Goal: Task Accomplishment & Management: Complete application form

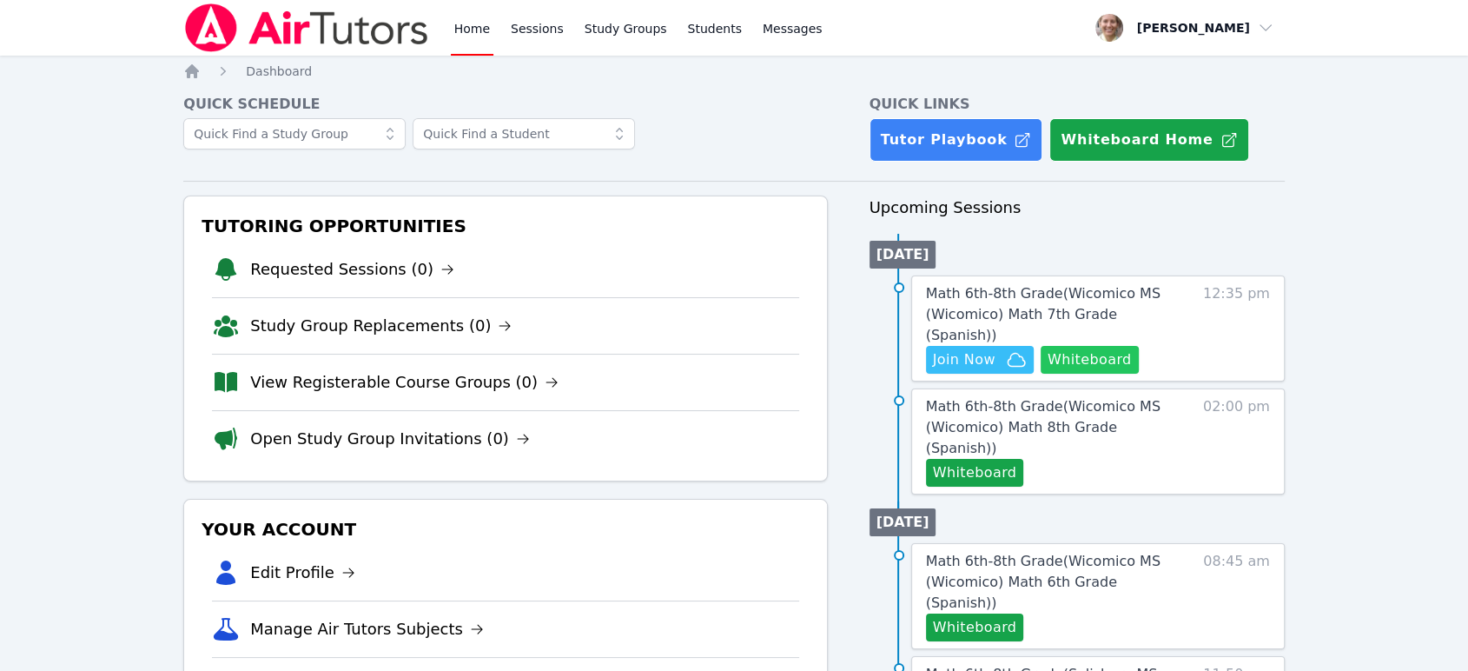
click at [1114, 346] on button "Whiteboard" at bounding box center [1090, 360] width 98 height 28
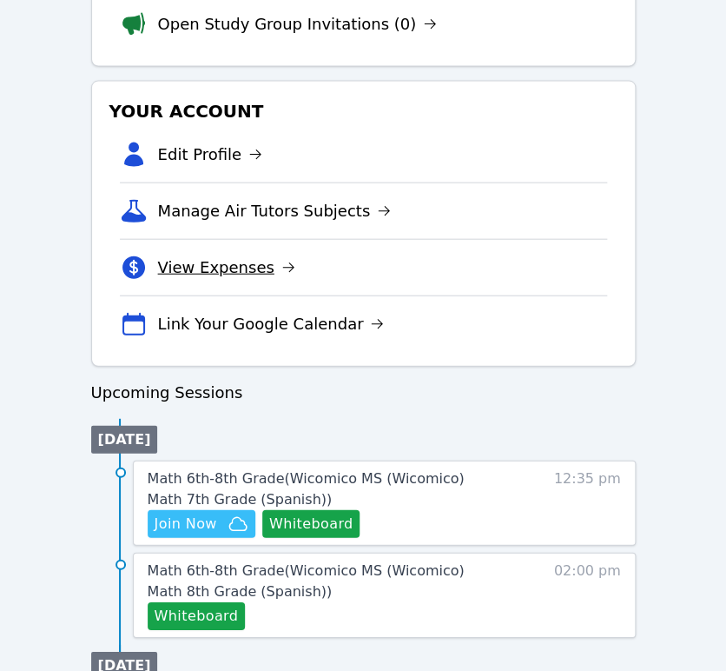
scroll to position [965, 0]
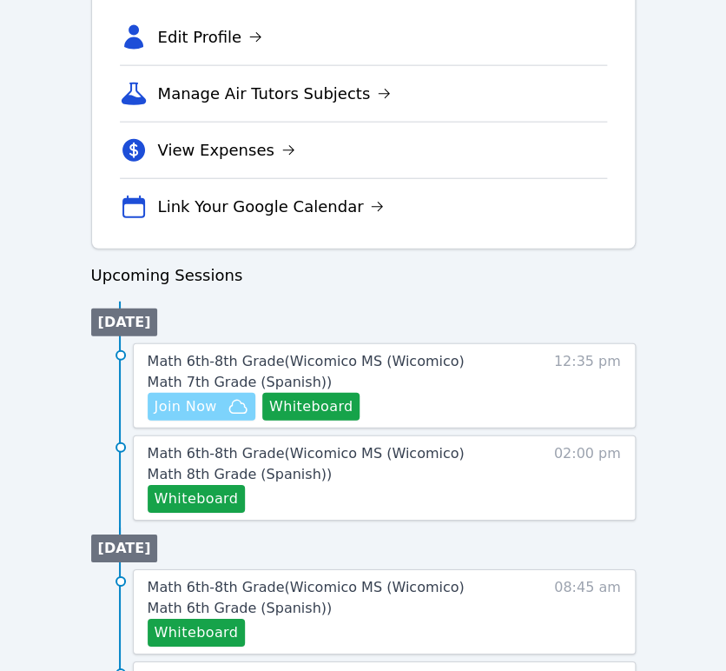
click at [228, 411] on icon "button" at bounding box center [238, 406] width 21 height 21
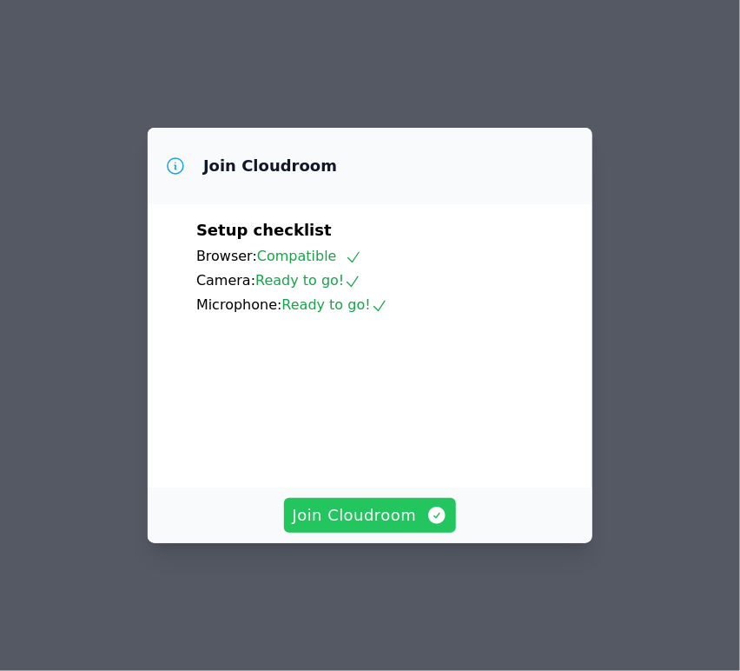
click at [361, 527] on span "Join Cloudroom" at bounding box center [370, 515] width 155 height 24
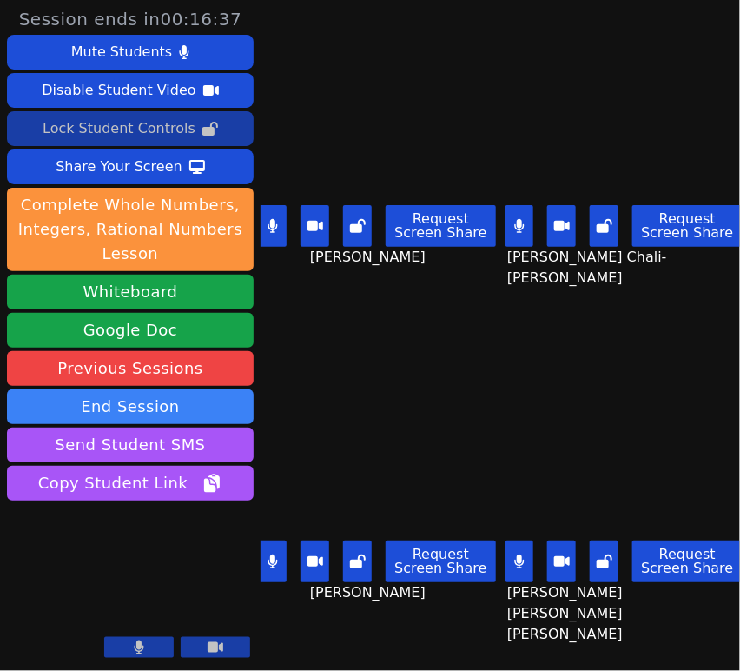
click at [205, 122] on icon at bounding box center [210, 129] width 16 height 14
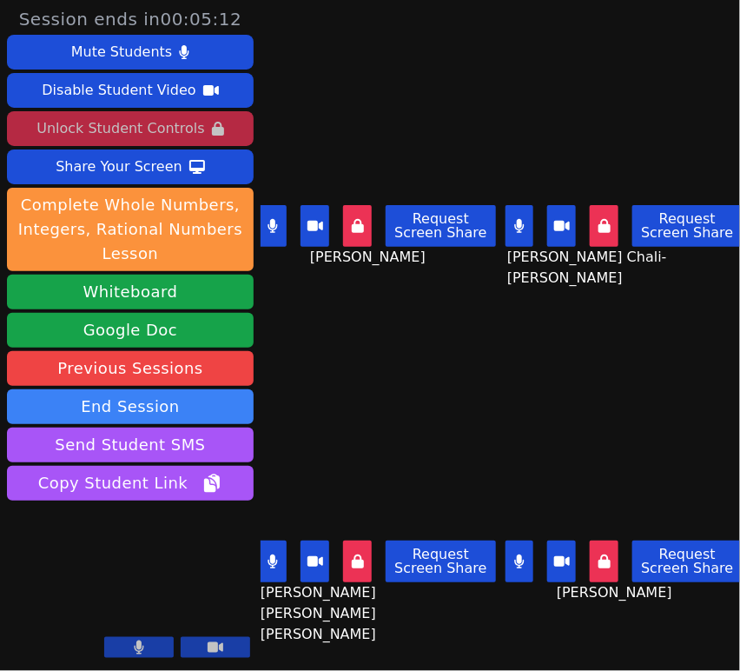
click at [36, 141] on button "Unlock Student Controls" at bounding box center [130, 128] width 247 height 35
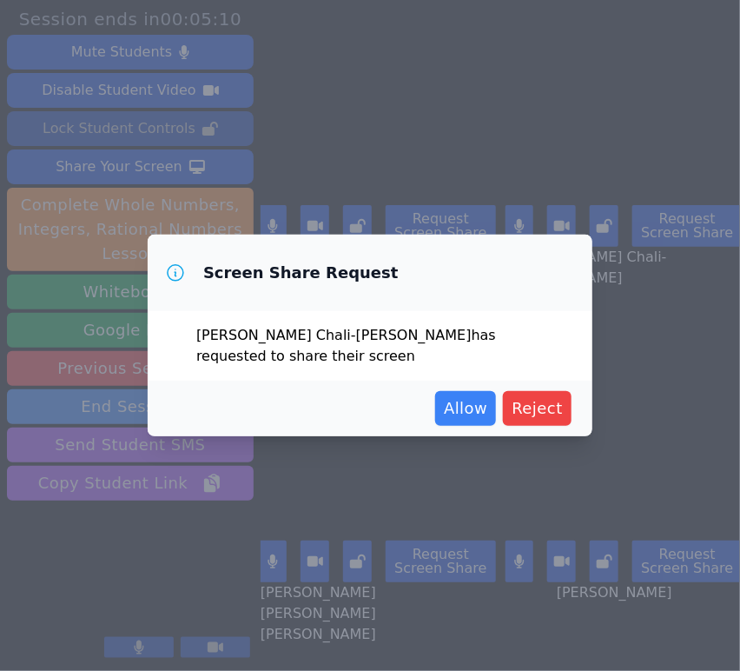
click at [462, 396] on span "Allow" at bounding box center [465, 408] width 43 height 24
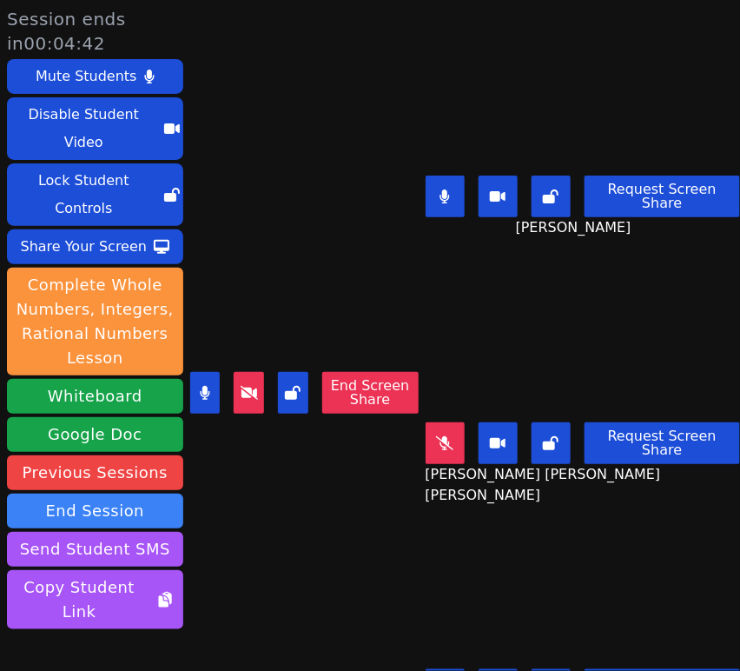
click at [354, 380] on button "End Screen Share" at bounding box center [370, 393] width 96 height 42
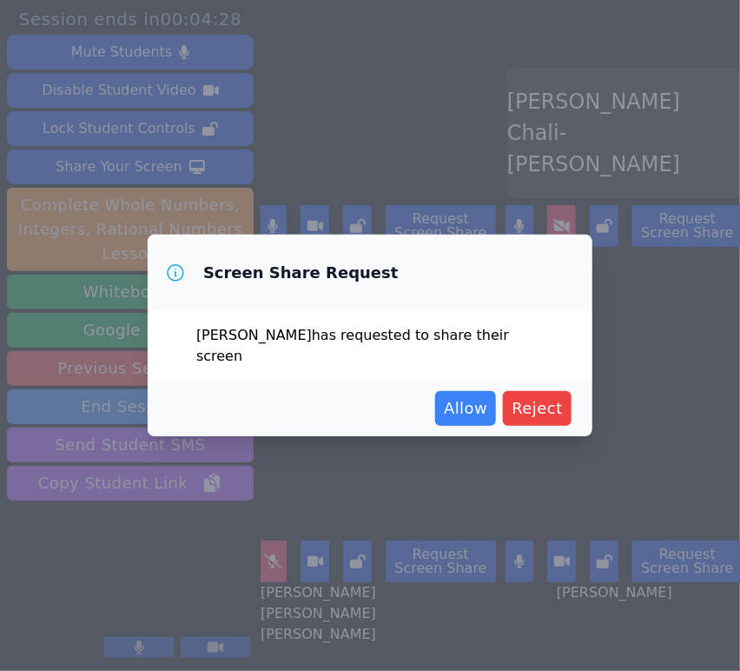
click at [476, 409] on span "Allow" at bounding box center [465, 408] width 43 height 24
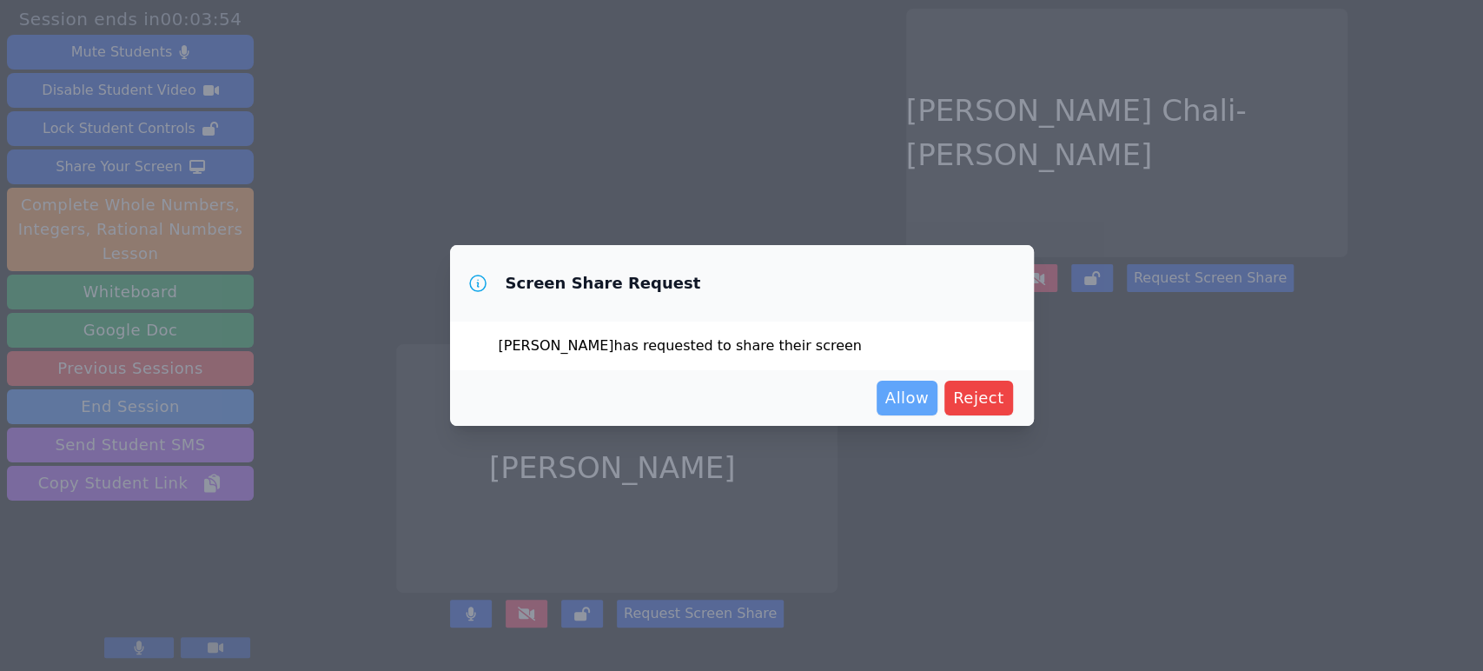
click at [739, 394] on span "Allow" at bounding box center [906, 398] width 43 height 24
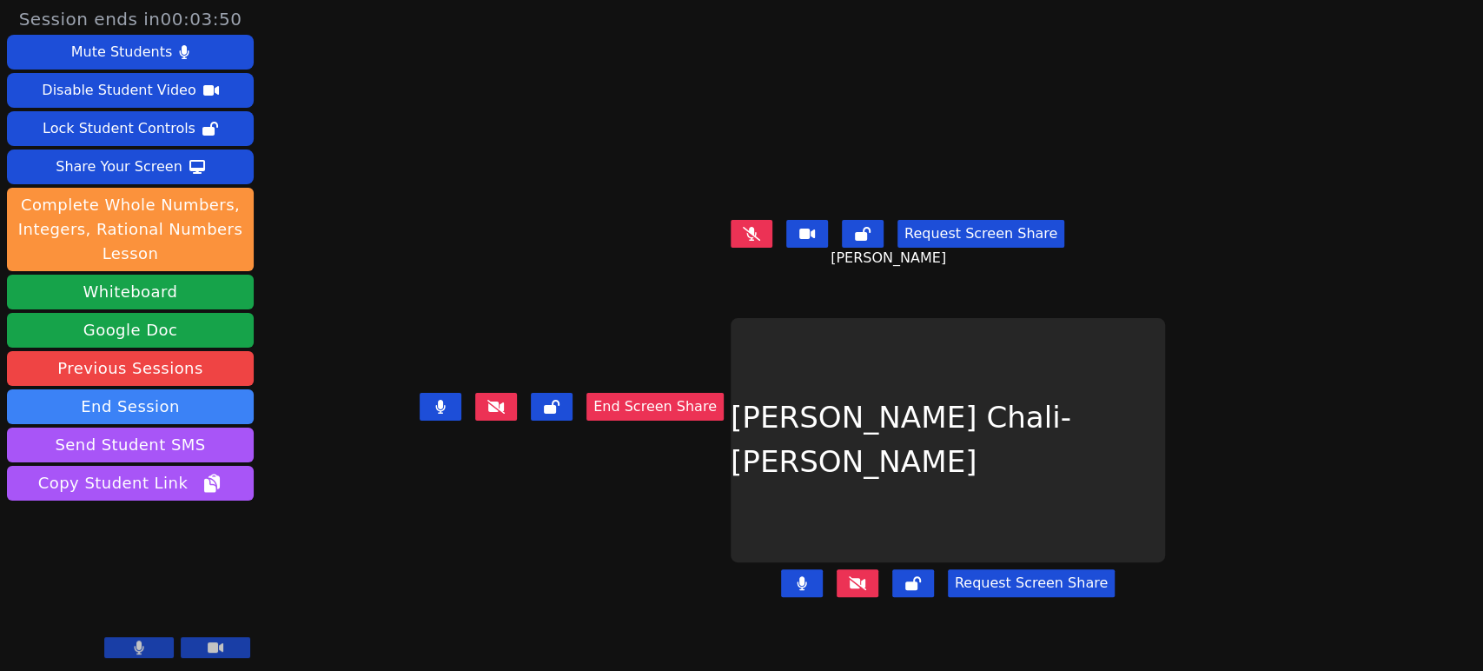
click at [739, 479] on div "Session ends in 00:03:50 Mute Students Disable Student Video Lock Student Contr…" at bounding box center [741, 335] width 1483 height 671
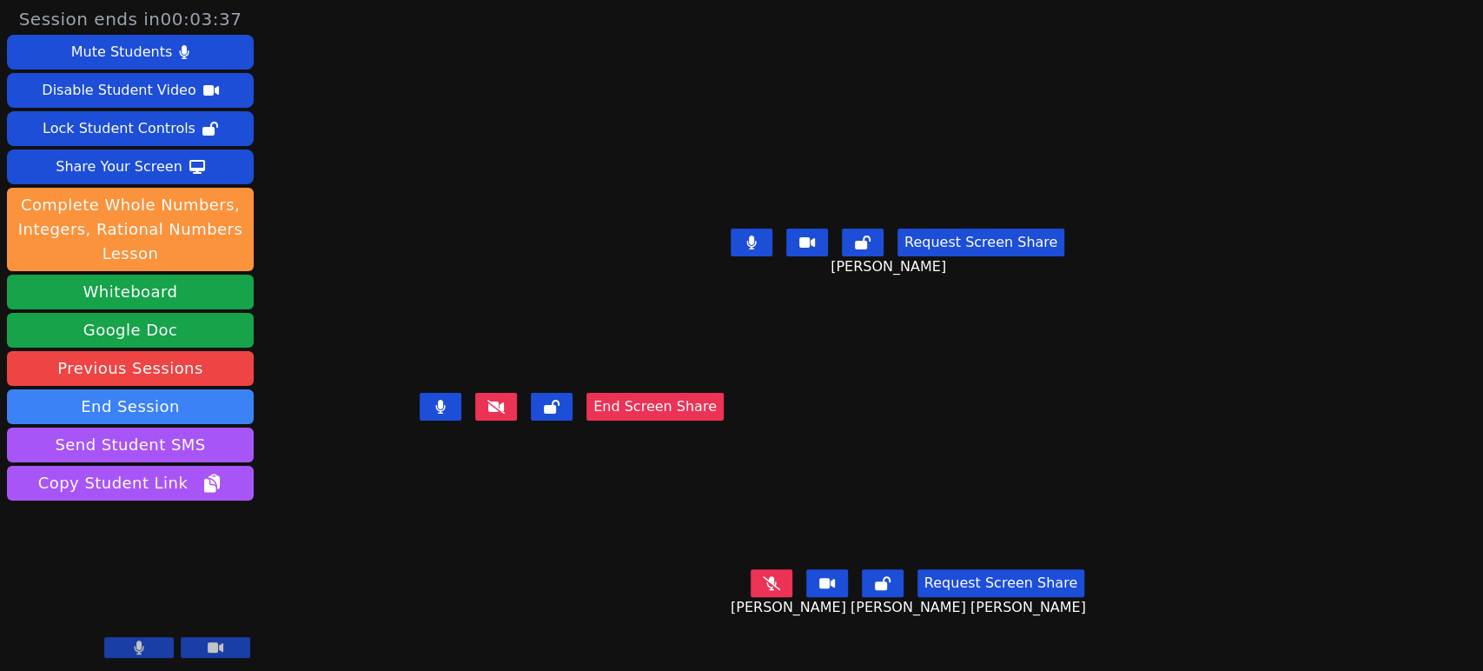
click at [739, 590] on icon at bounding box center [771, 583] width 17 height 14
click at [739, 590] on icon at bounding box center [883, 583] width 16 height 14
click at [739, 256] on button at bounding box center [863, 242] width 42 height 28
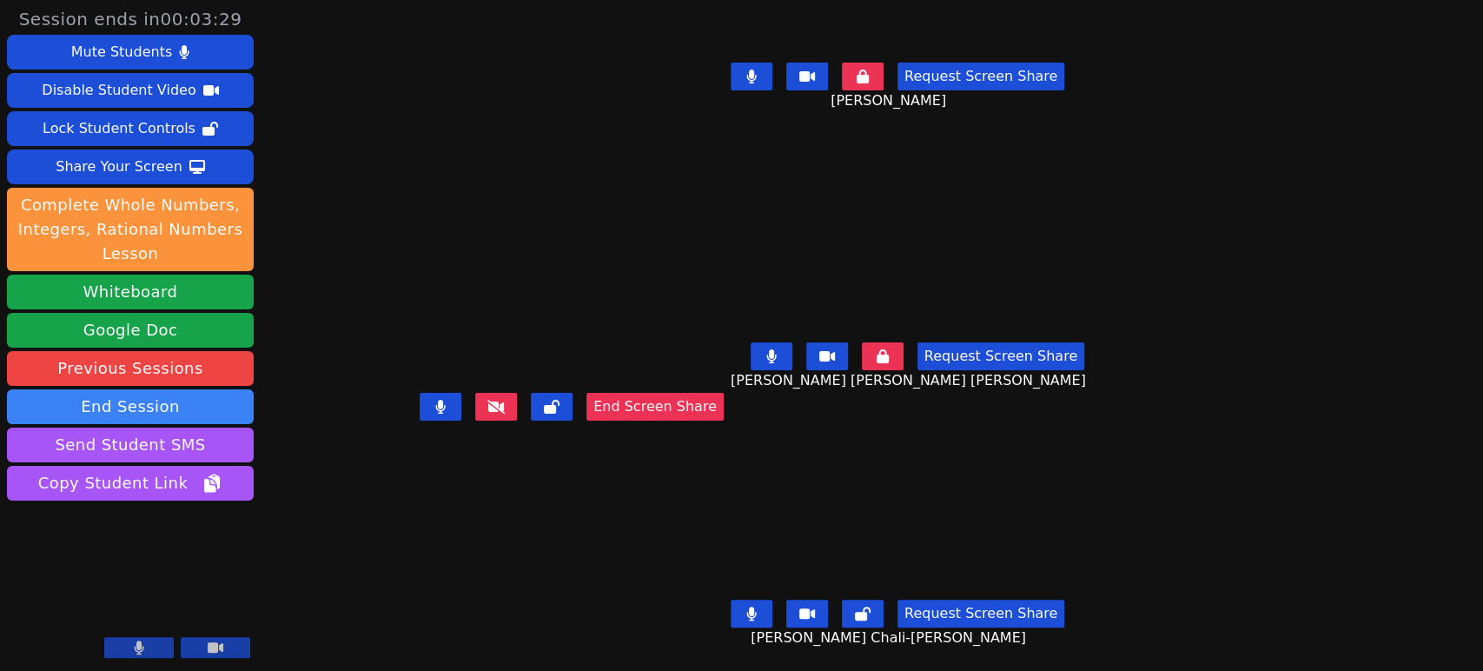
scroll to position [200, 0]
click at [739, 606] on icon at bounding box center [863, 613] width 16 height 14
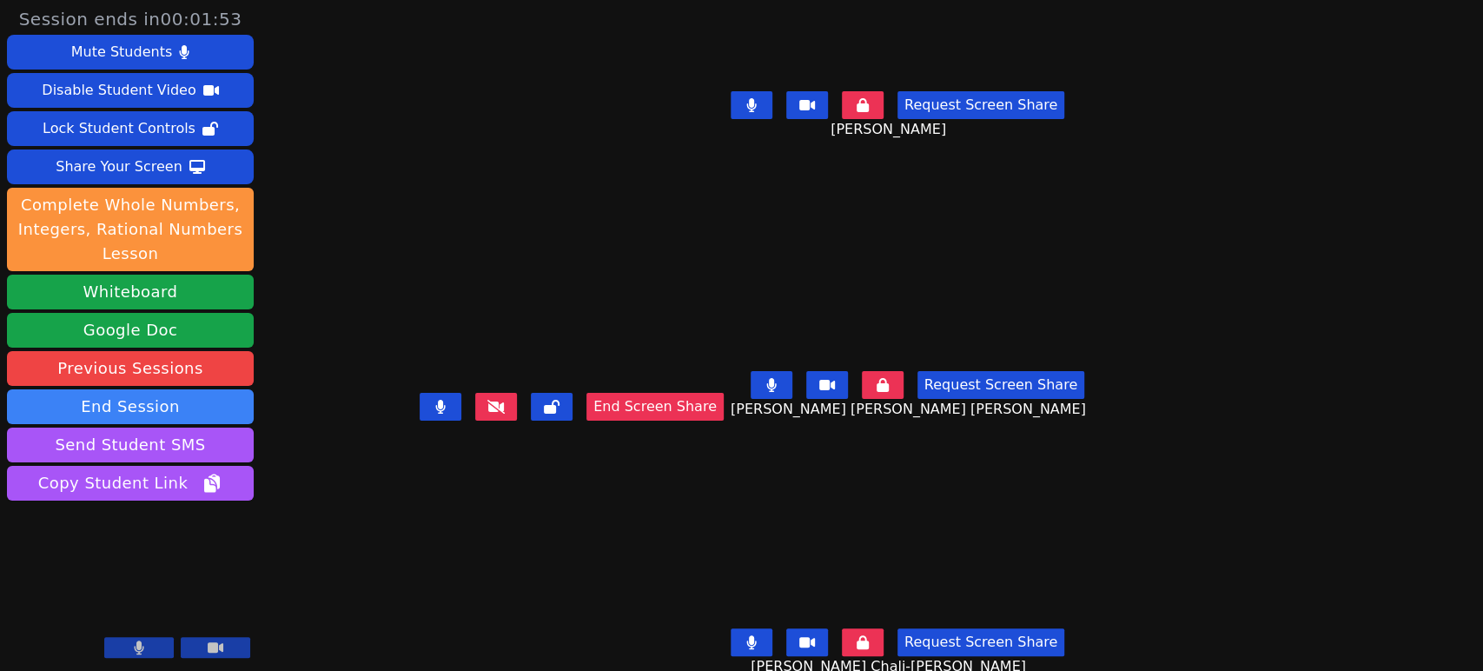
scroll to position [96, 0]
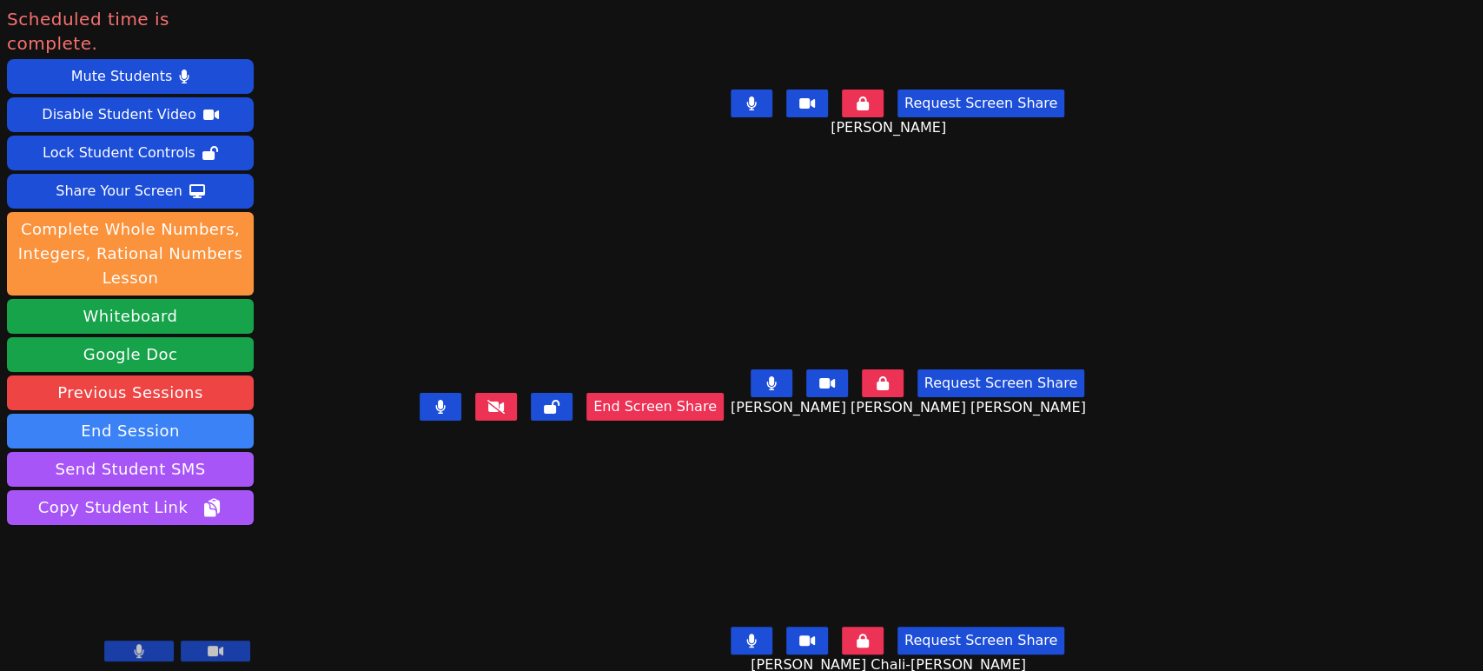
click at [724, 420] on button "End Screen Share" at bounding box center [654, 407] width 137 height 28
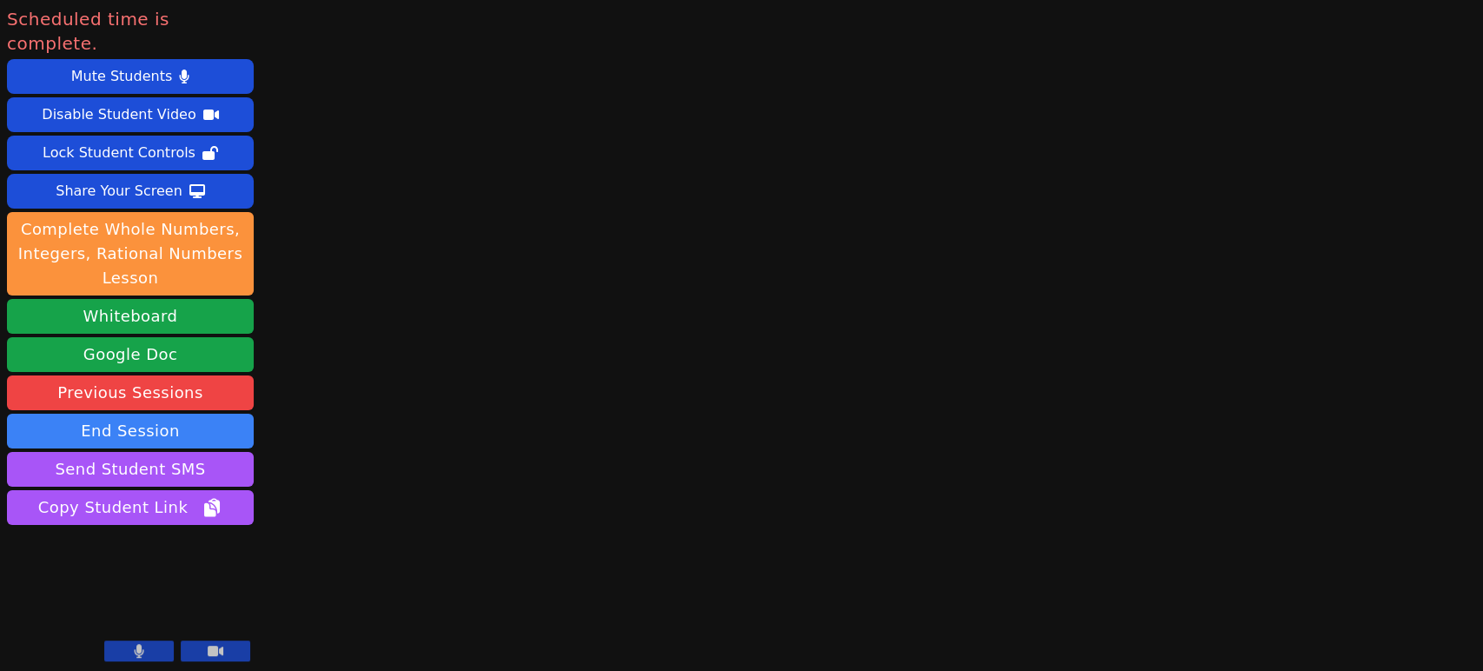
click at [215, 413] on button "End Session" at bounding box center [130, 430] width 247 height 35
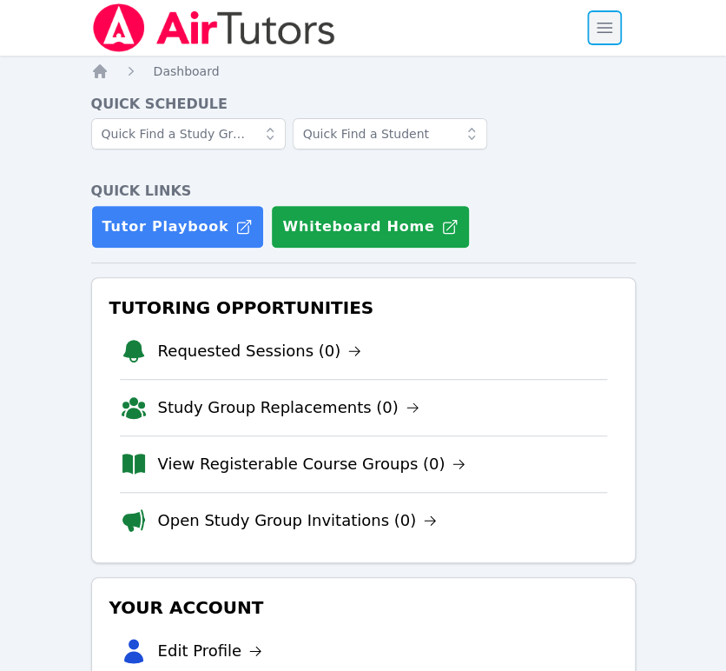
click at [601, 20] on span "button" at bounding box center [604, 28] width 38 height 38
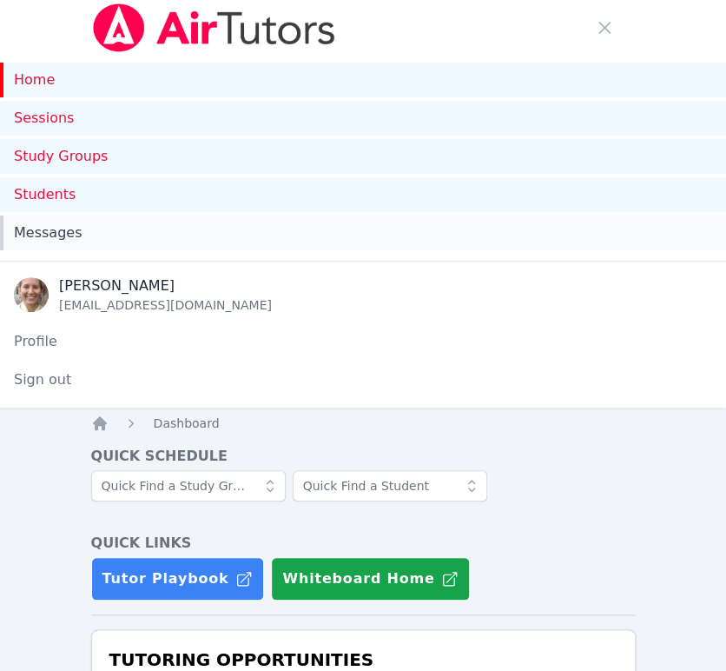
click at [43, 233] on span "Messages" at bounding box center [48, 232] width 68 height 21
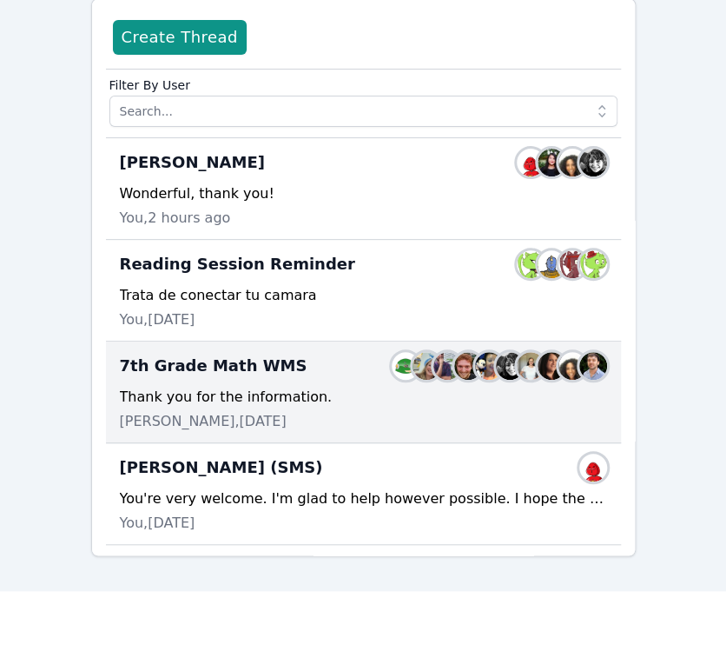
click at [368, 413] on div "Michelle Dupin, 5 days ago" at bounding box center [363, 421] width 487 height 21
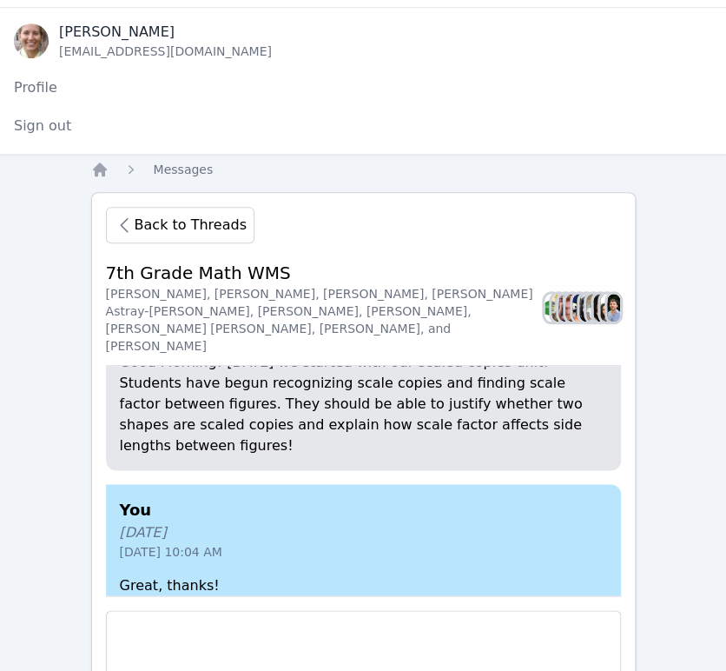
scroll to position [-193, 0]
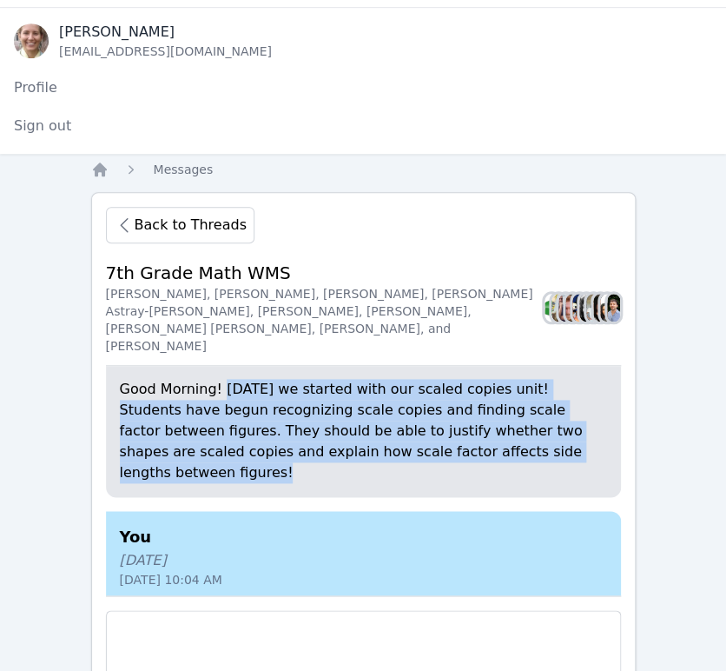
drag, startPoint x: 537, startPoint y: 475, endPoint x: 218, endPoint y: 416, distance: 324.2
click at [218, 416] on p "Good Morning! Monday we started with our scaled copies unit! Students have begu…" at bounding box center [363, 431] width 487 height 104
copy p "Monday we started with our scaled copies unit! Students have begun recognizing …"
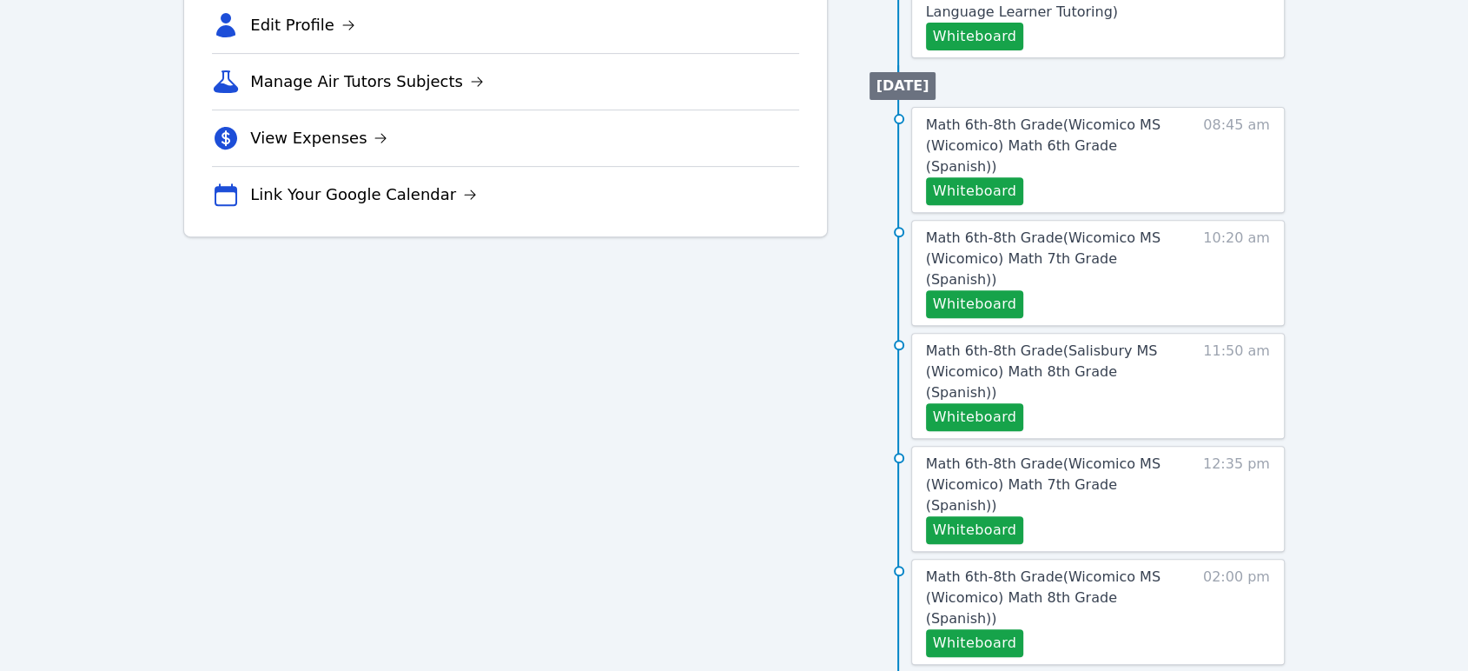
scroll to position [96, 0]
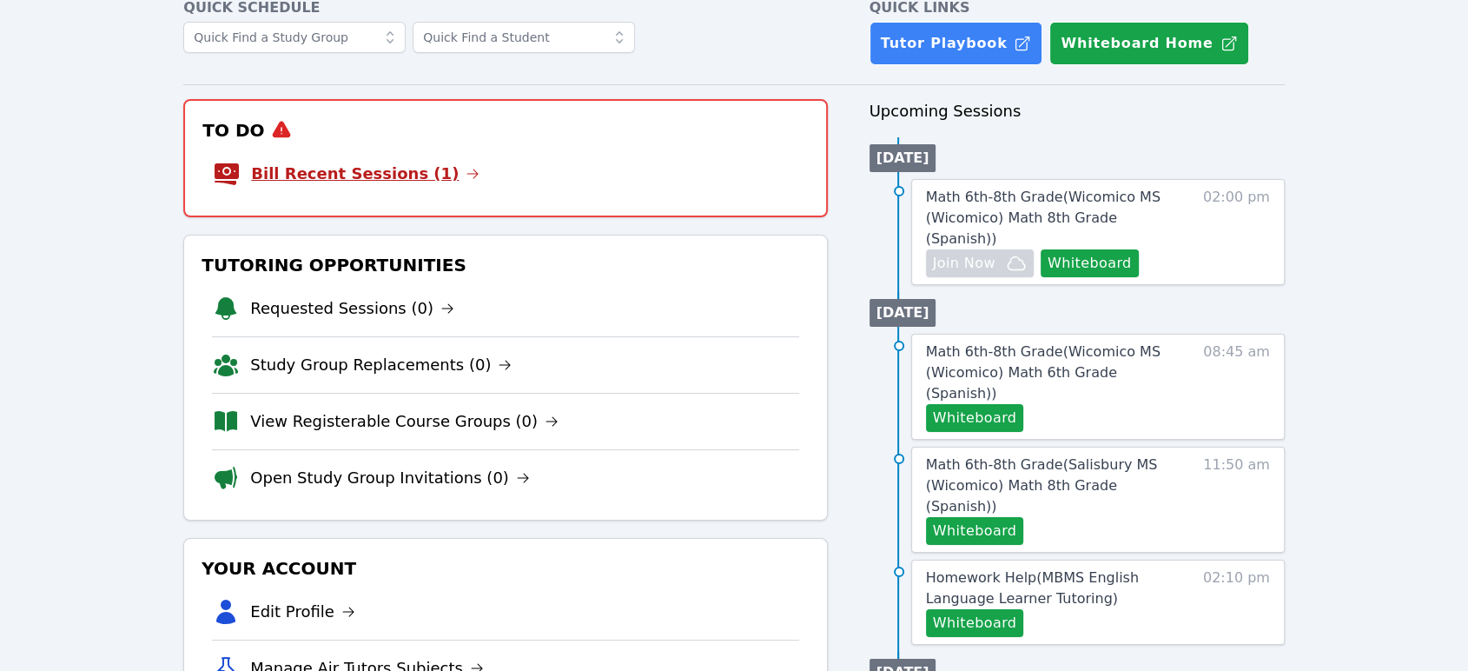
click at [378, 175] on link "Bill Recent Sessions (1)" at bounding box center [365, 174] width 228 height 24
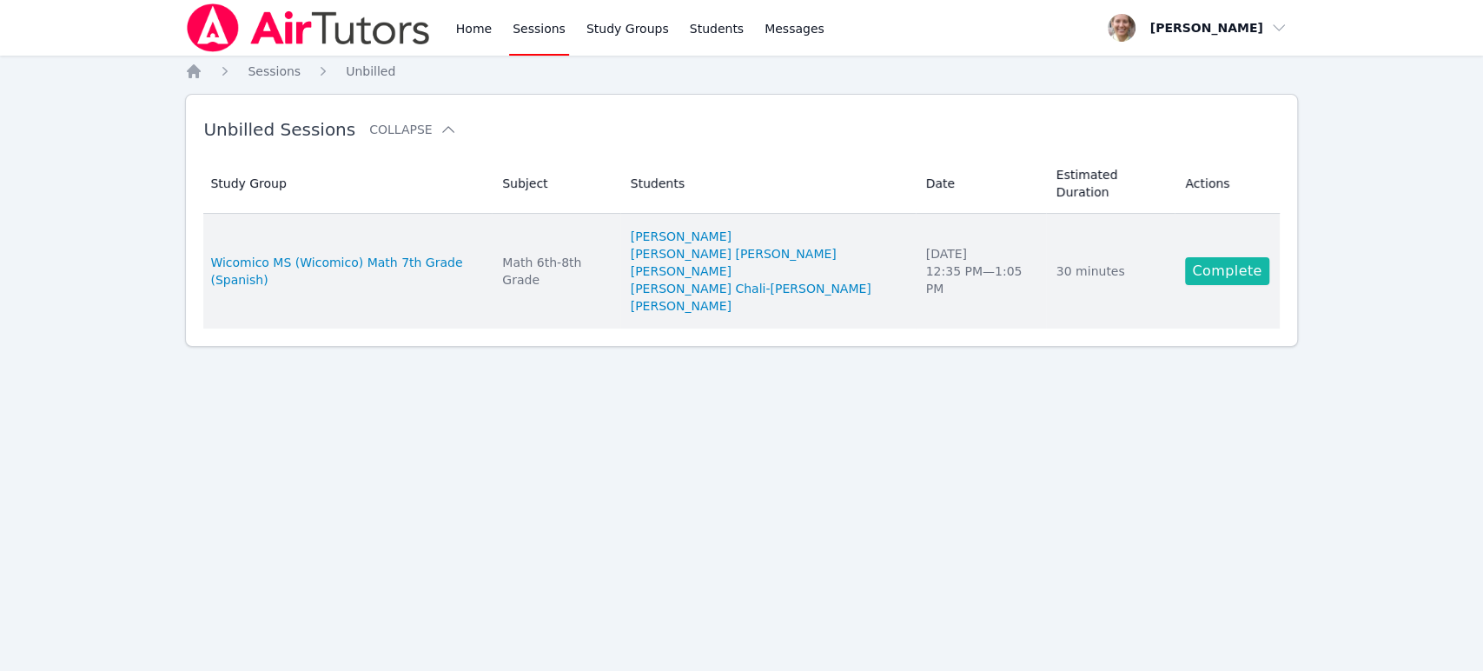
click at [1208, 257] on link "Complete" at bounding box center [1226, 271] width 83 height 28
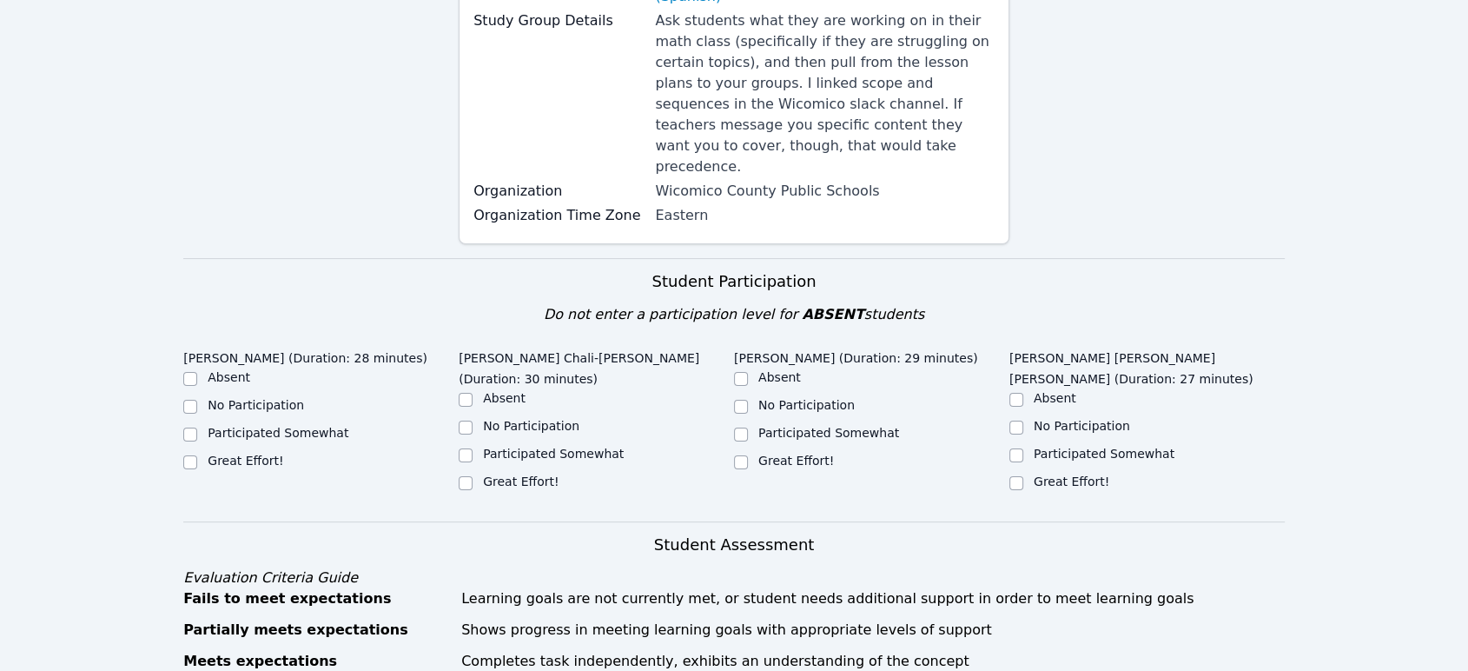
scroll to position [306, 0]
click at [184, 453] on input "Great Effort!" at bounding box center [190, 460] width 14 height 14
checkbox input "true"
click at [462, 474] on input "Great Effort!" at bounding box center [466, 481] width 14 height 14
checkbox input "true"
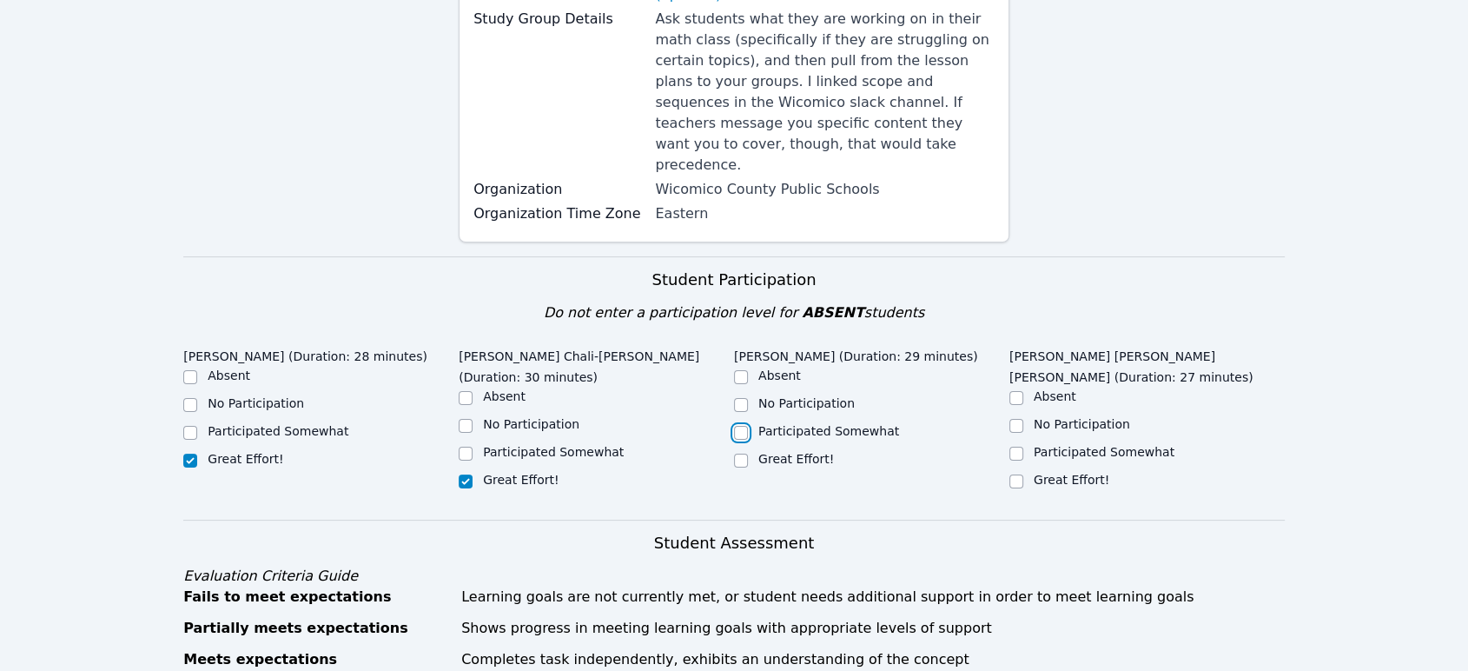
click at [737, 426] on input "Participated Somewhat" at bounding box center [741, 433] width 14 height 14
checkbox input "true"
click at [1014, 446] on input "Participated Somewhat" at bounding box center [1016, 453] width 14 height 14
checkbox input "true"
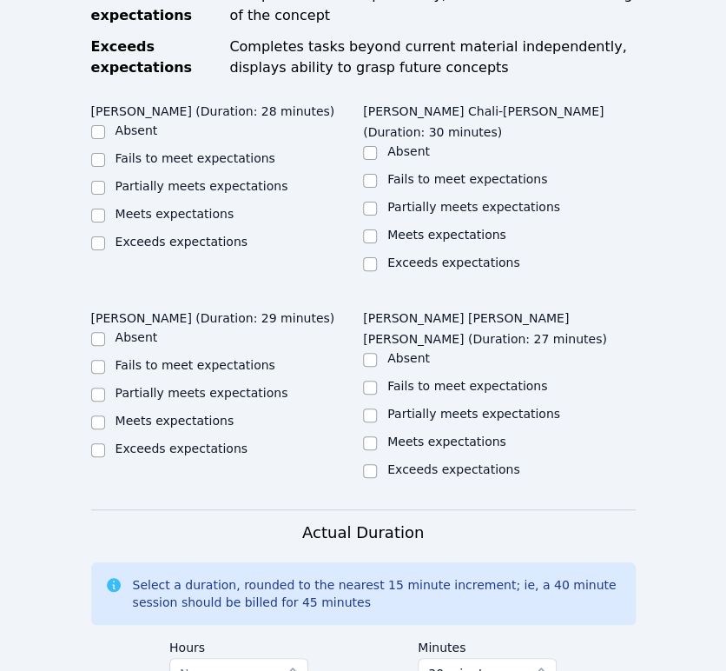
scroll to position [1587, 0]
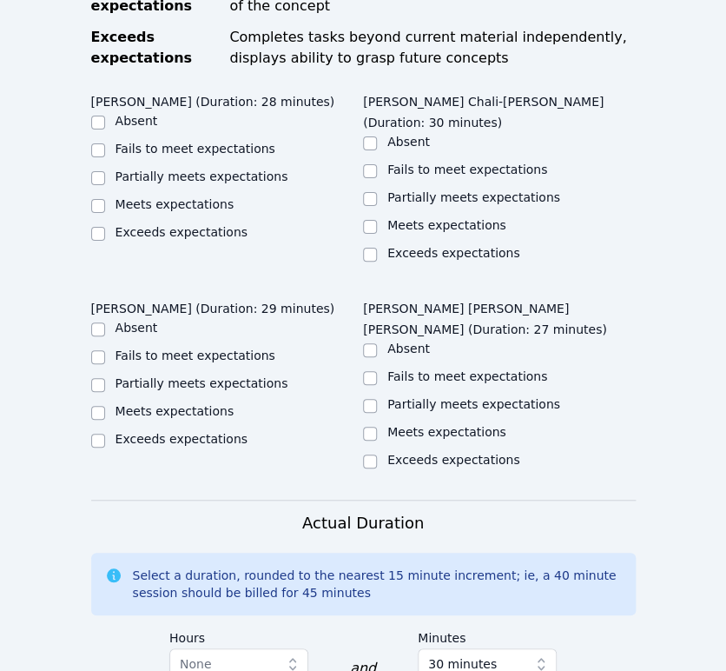
click at [168, 197] on label "Meets expectations" at bounding box center [175, 204] width 119 height 14
click at [105, 199] on input "Meets expectations" at bounding box center [98, 206] width 14 height 14
checkbox input "true"
click at [419, 218] on label "Meets expectations" at bounding box center [446, 225] width 119 height 14
click at [377, 220] on input "Meets expectations" at bounding box center [370, 227] width 14 height 14
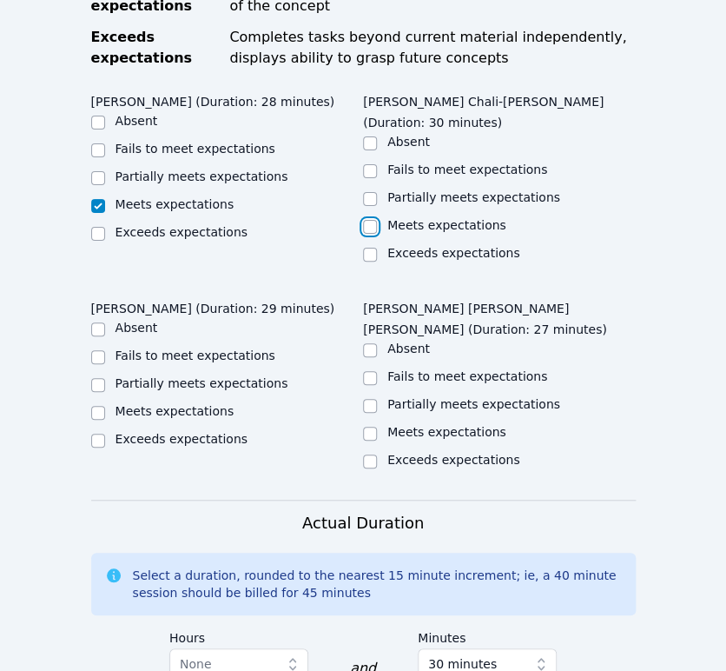
checkbox input "true"
click at [220, 376] on label "Partially meets expectations" at bounding box center [202, 383] width 173 height 14
click at [105, 378] on input "Partially meets expectations" at bounding box center [98, 385] width 14 height 14
click at [220, 376] on label "Partially meets expectations" at bounding box center [202, 383] width 173 height 14
click at [105, 378] on input "Partially meets expectations" at bounding box center [98, 385] width 14 height 14
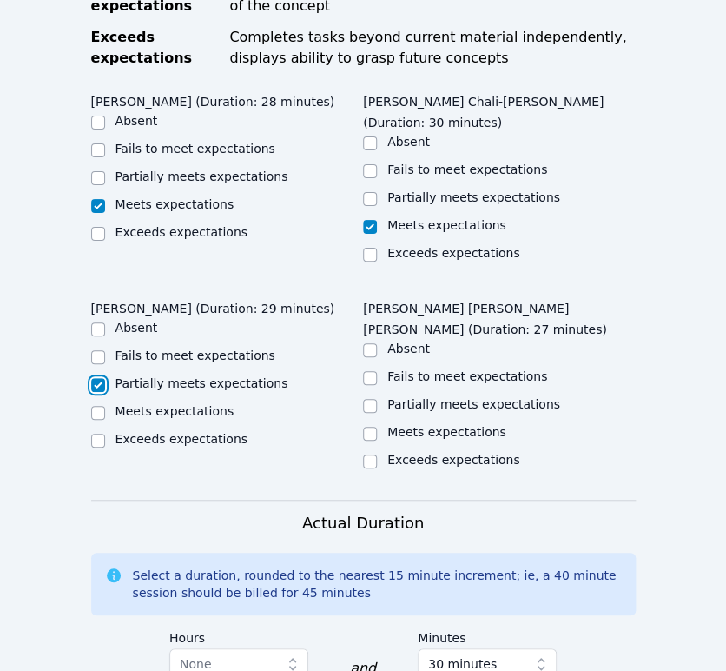
checkbox input "true"
click at [402, 397] on label "Partially meets expectations" at bounding box center [473, 404] width 173 height 14
click at [377, 399] on input "Partially meets expectations" at bounding box center [370, 406] width 14 height 14
checkbox input "true"
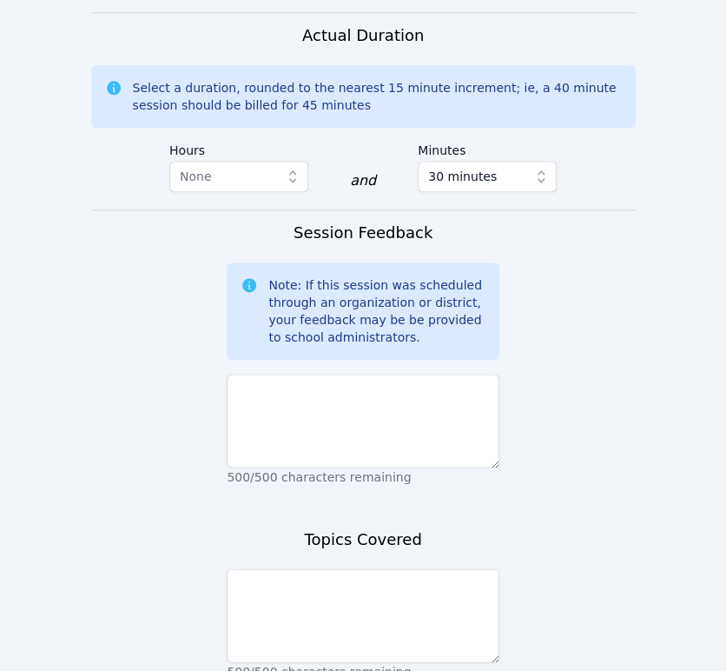
scroll to position [2095, 0]
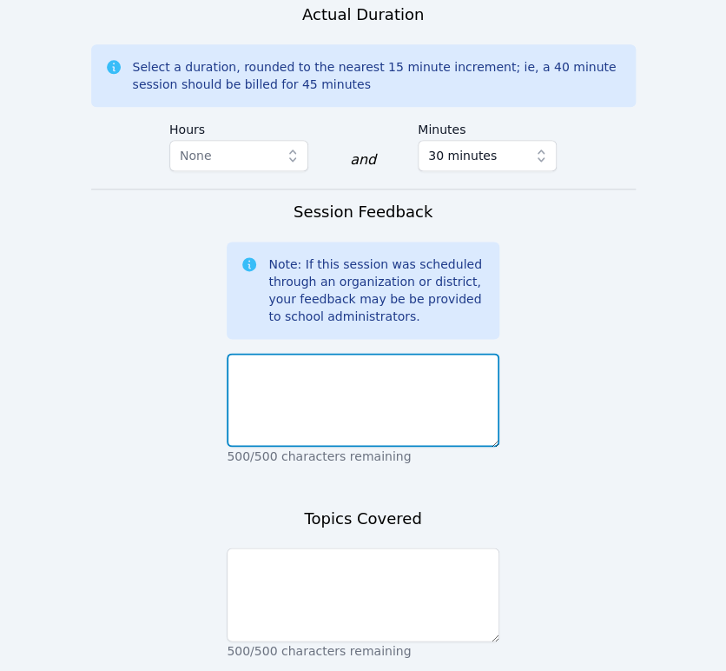
click at [369, 353] on textarea at bounding box center [363, 400] width 273 height 94
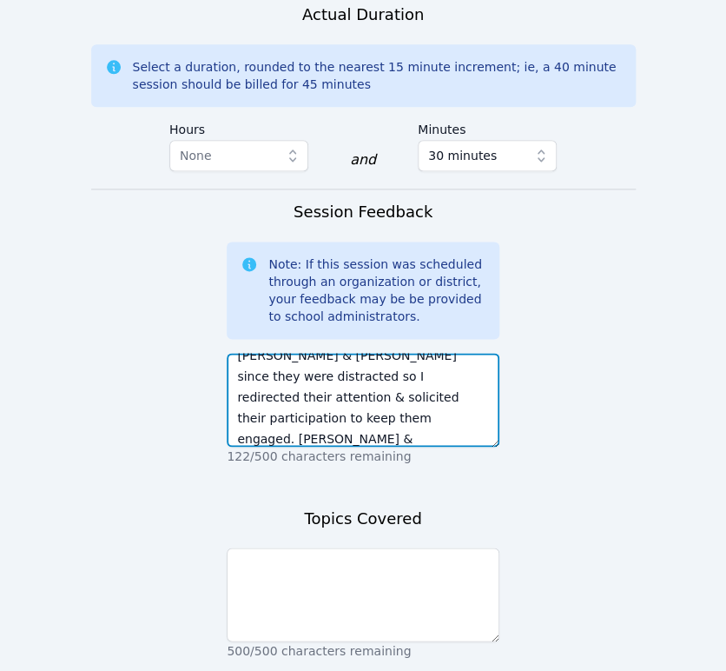
scroll to position [118, 0]
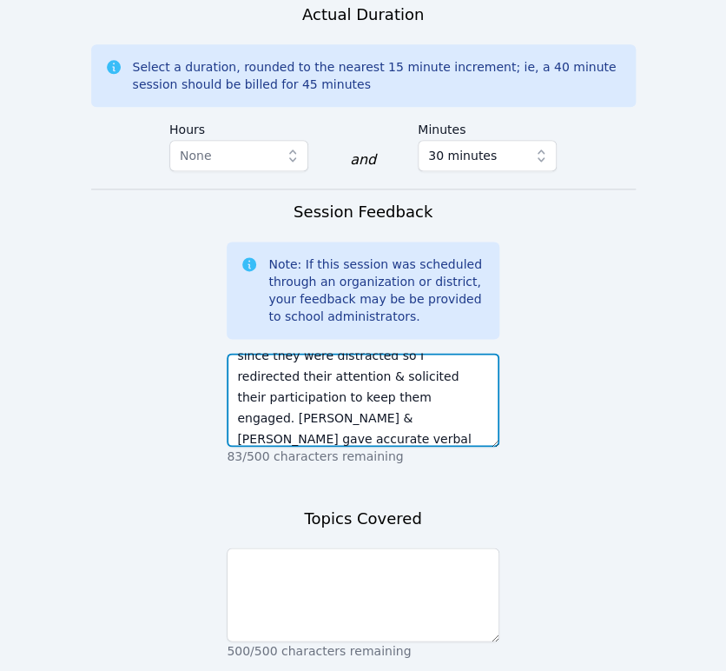
type textarea "I began explaining the lesson related to what their math teacher is currently w…"
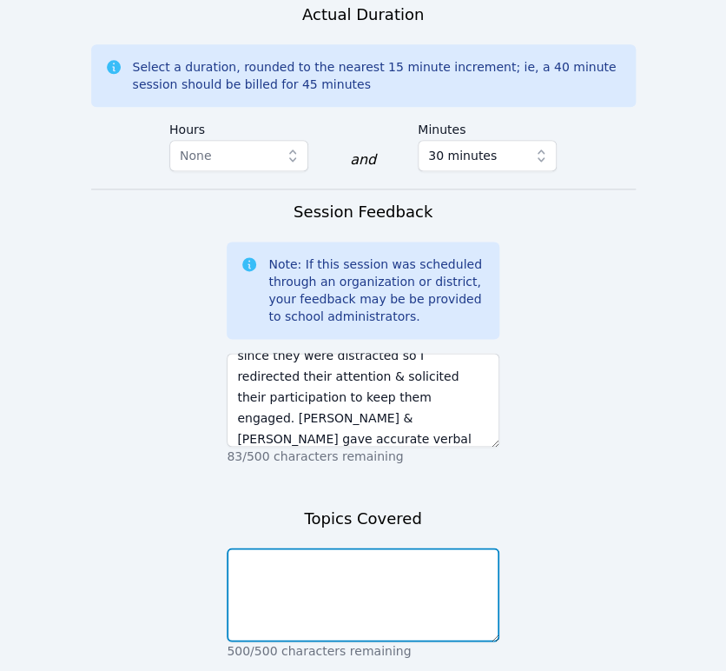
click at [350, 547] on textarea at bounding box center [363, 594] width 273 height 94
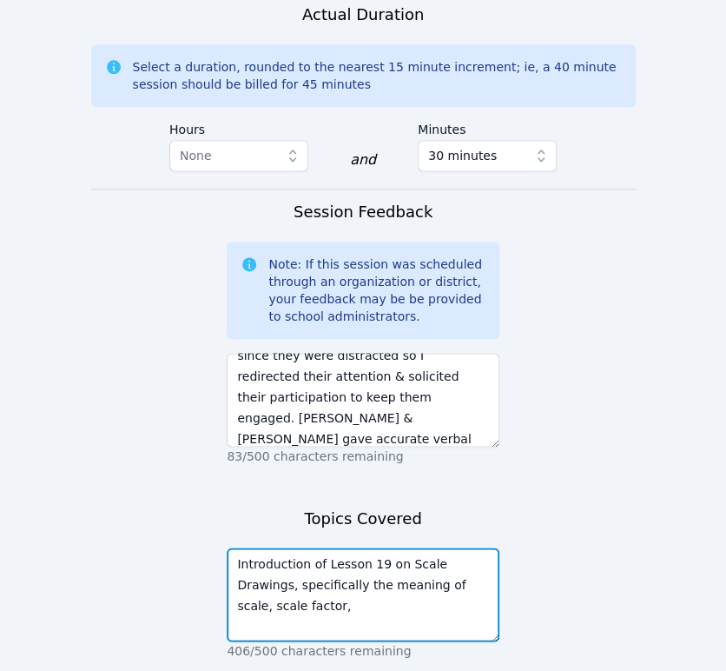
click at [384, 547] on textarea "Introduction of Lesson 19 on Scale Drawings, specifically the meaning of scale,…" at bounding box center [363, 594] width 273 height 94
click at [327, 547] on textarea "Introduction of Lesson 19 on Scale Drawings, specifically the meaning of ratio,…" at bounding box center [363, 594] width 273 height 94
type textarea "Introduction of Lesson 19 on Scale Drawings, specifically the meaning of ratio,…"
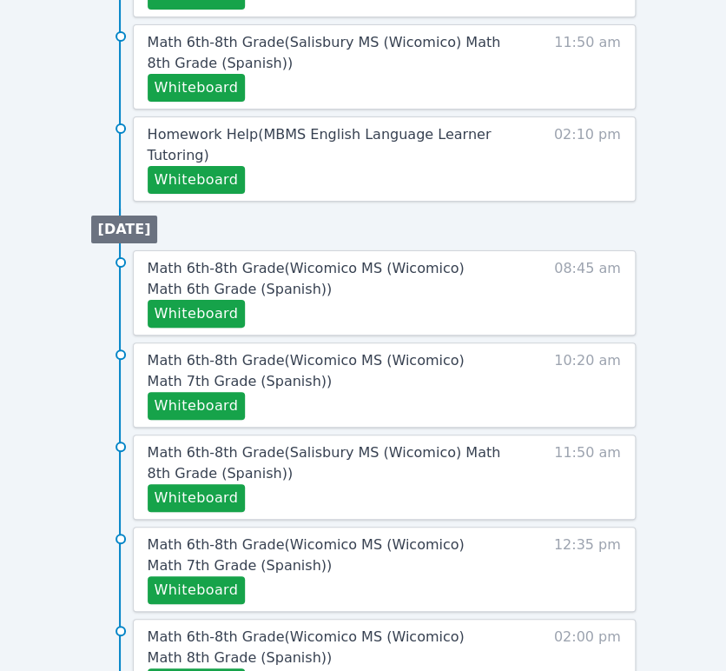
scroll to position [1515, 0]
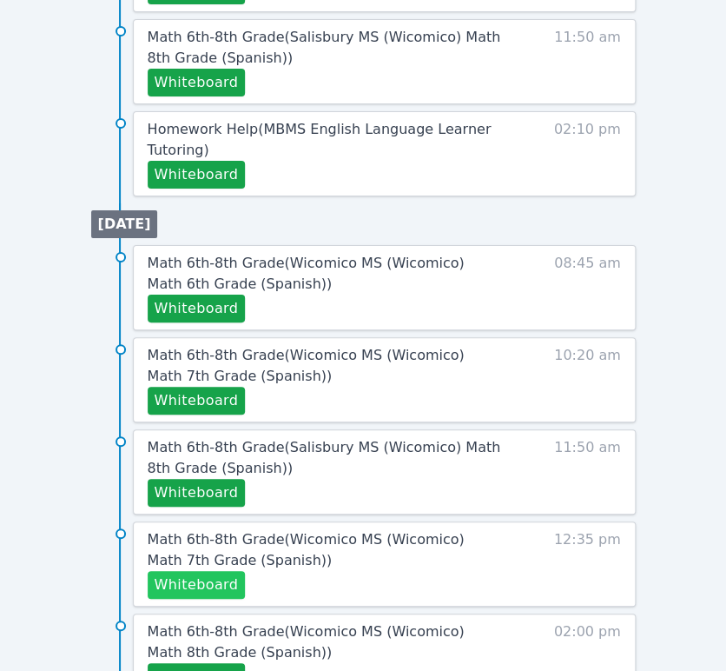
click at [215, 578] on button "Whiteboard" at bounding box center [197, 585] width 98 height 28
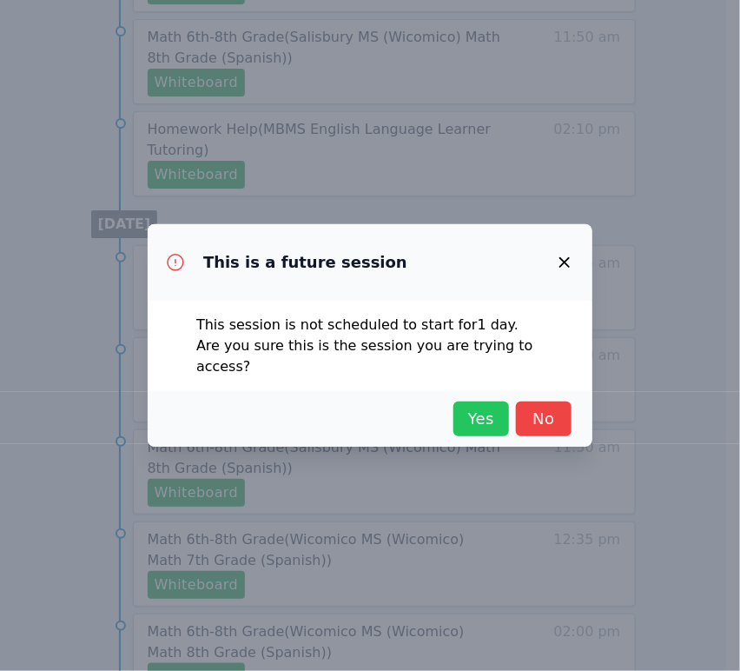
click at [473, 411] on span "Yes" at bounding box center [481, 419] width 38 height 24
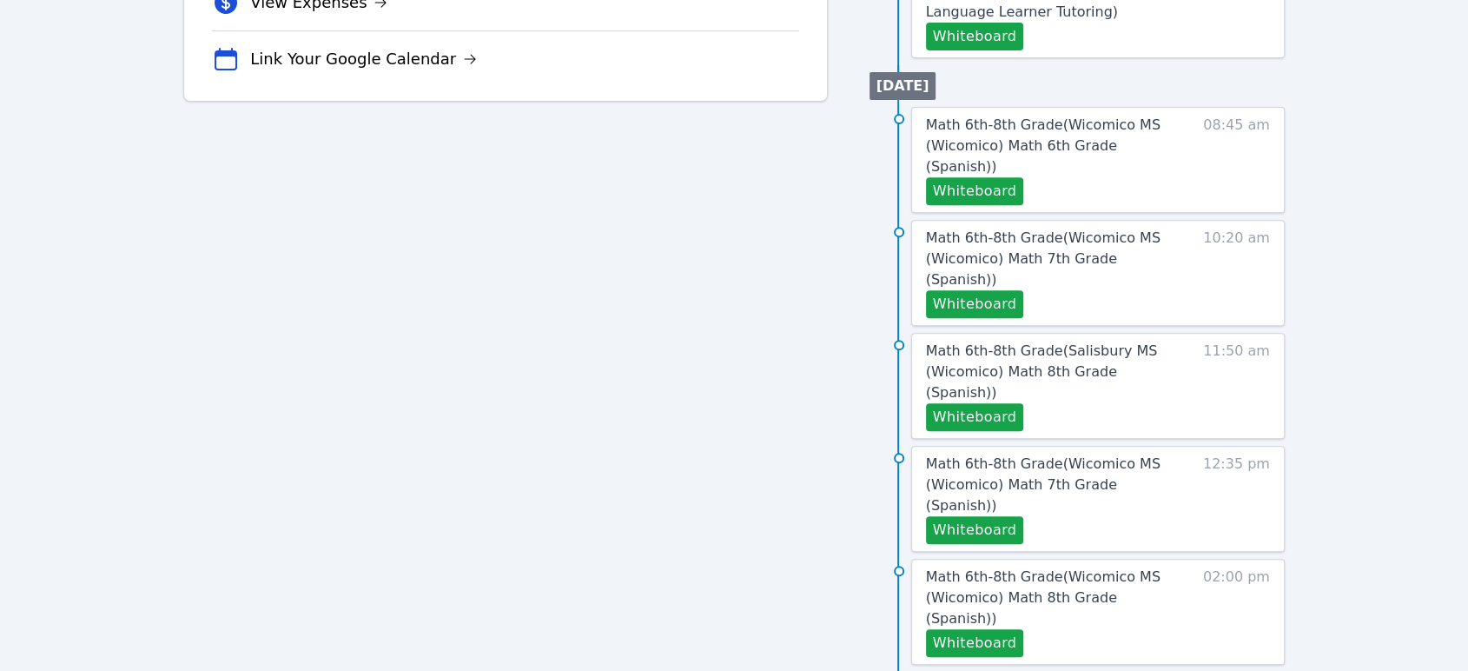
scroll to position [96, 0]
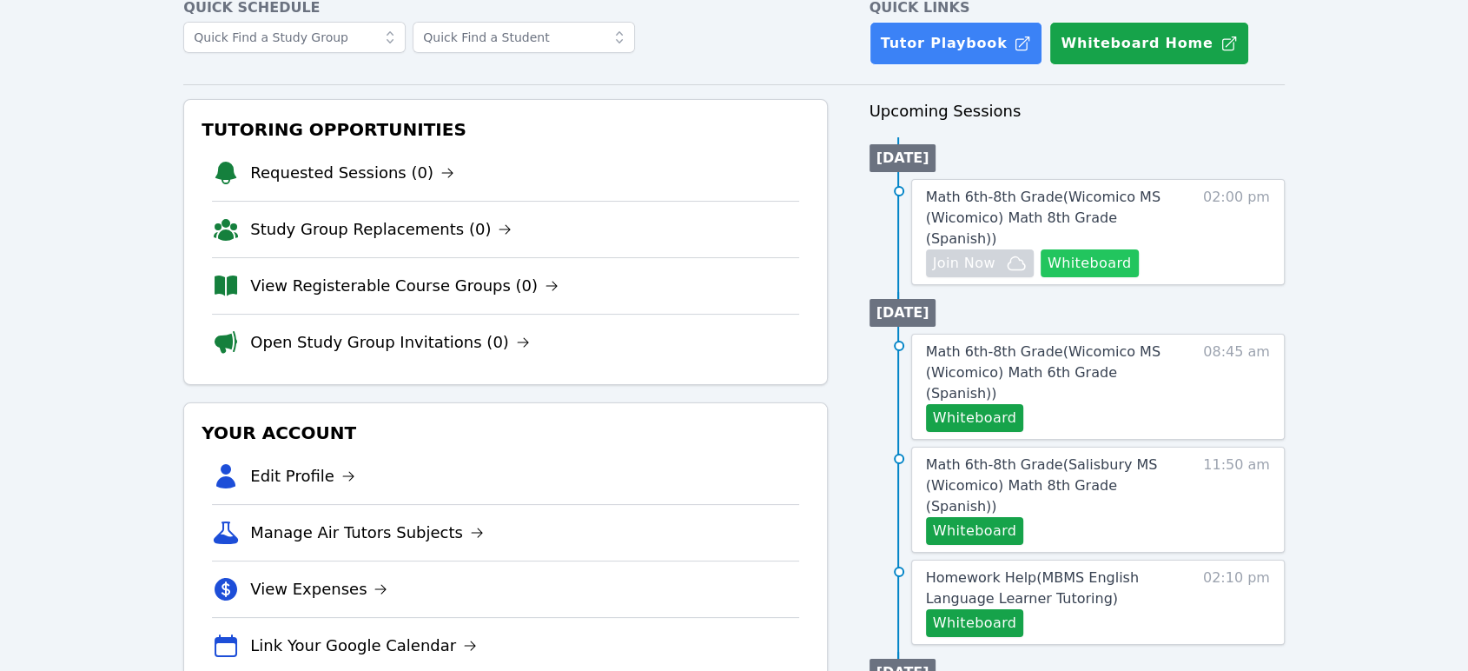
click at [1114, 254] on button "Whiteboard" at bounding box center [1090, 263] width 98 height 28
click at [1022, 193] on span "Math 6th-8th Grade ( Wicomico MS (Wicomico) Math 8th Grade (Spanish) )" at bounding box center [1043, 217] width 235 height 58
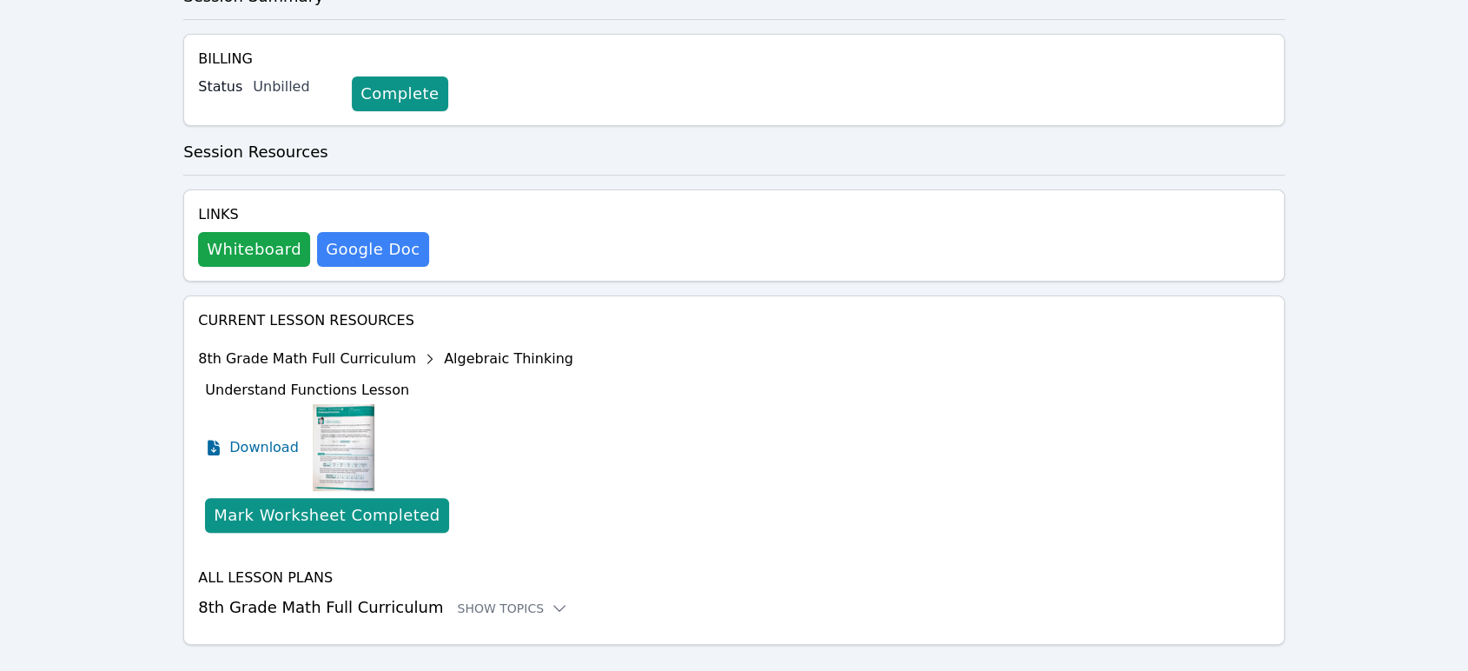
scroll to position [505, 0]
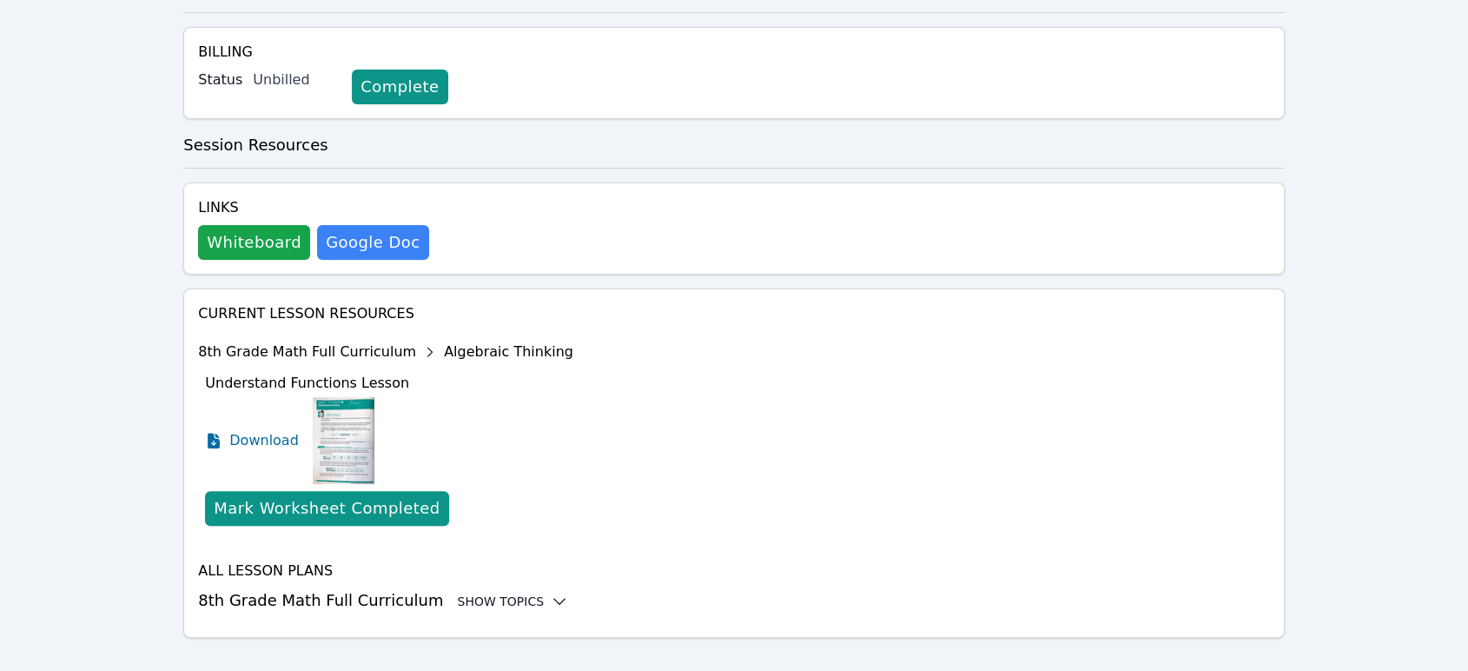
click at [500, 592] on div "Show Topics" at bounding box center [512, 600] width 111 height 17
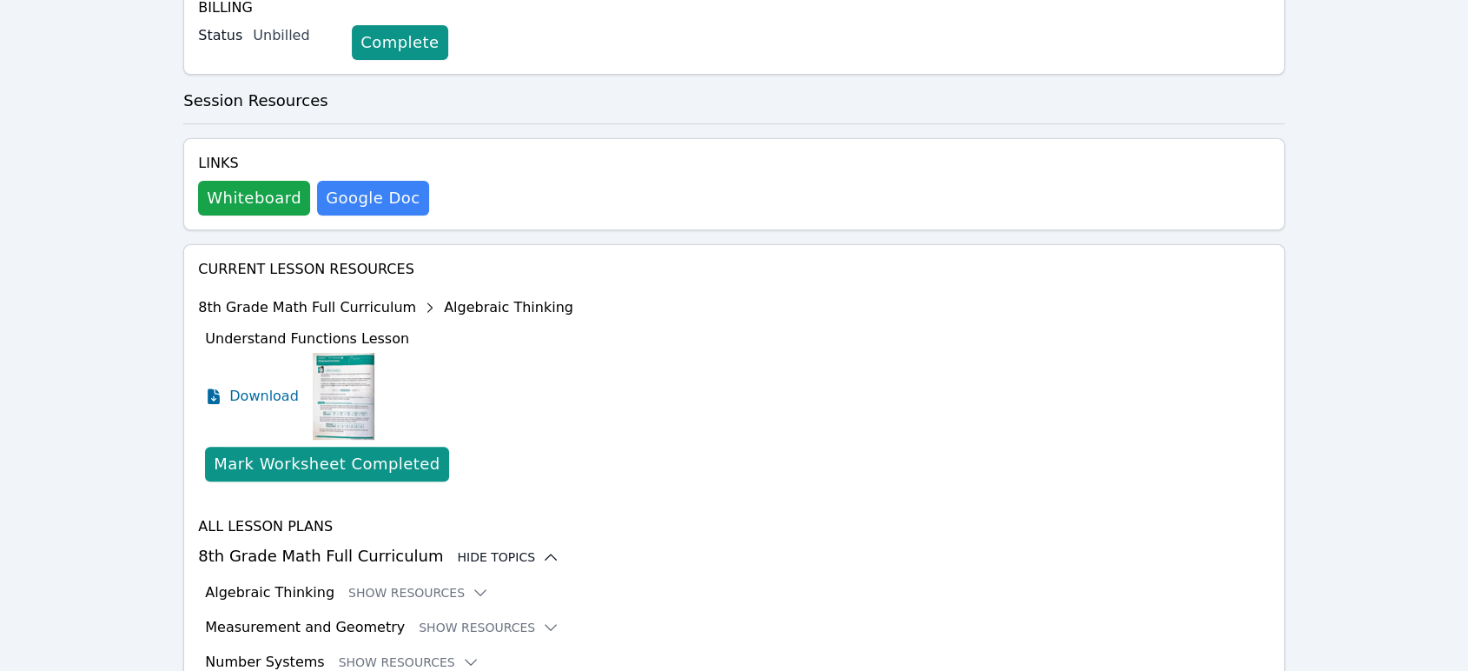
scroll to position [647, 0]
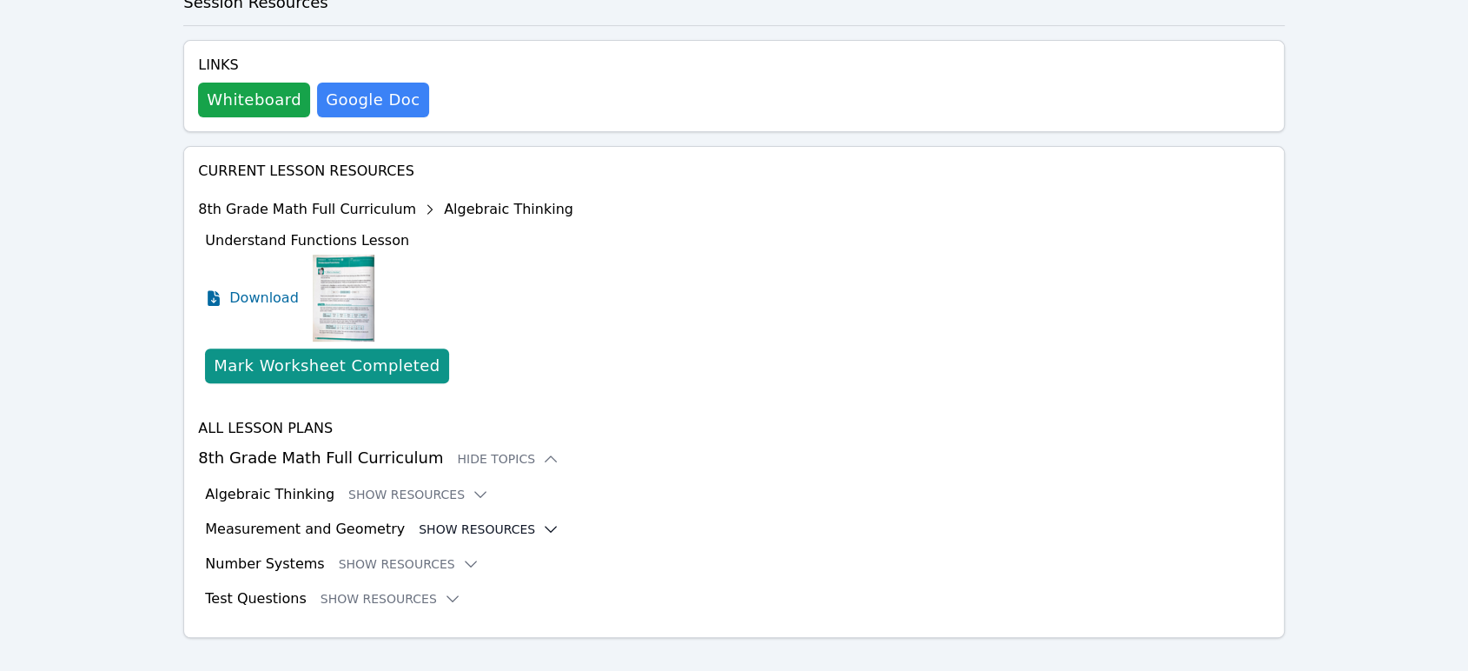
click at [479, 520] on button "Show Resources" at bounding box center [489, 528] width 141 height 17
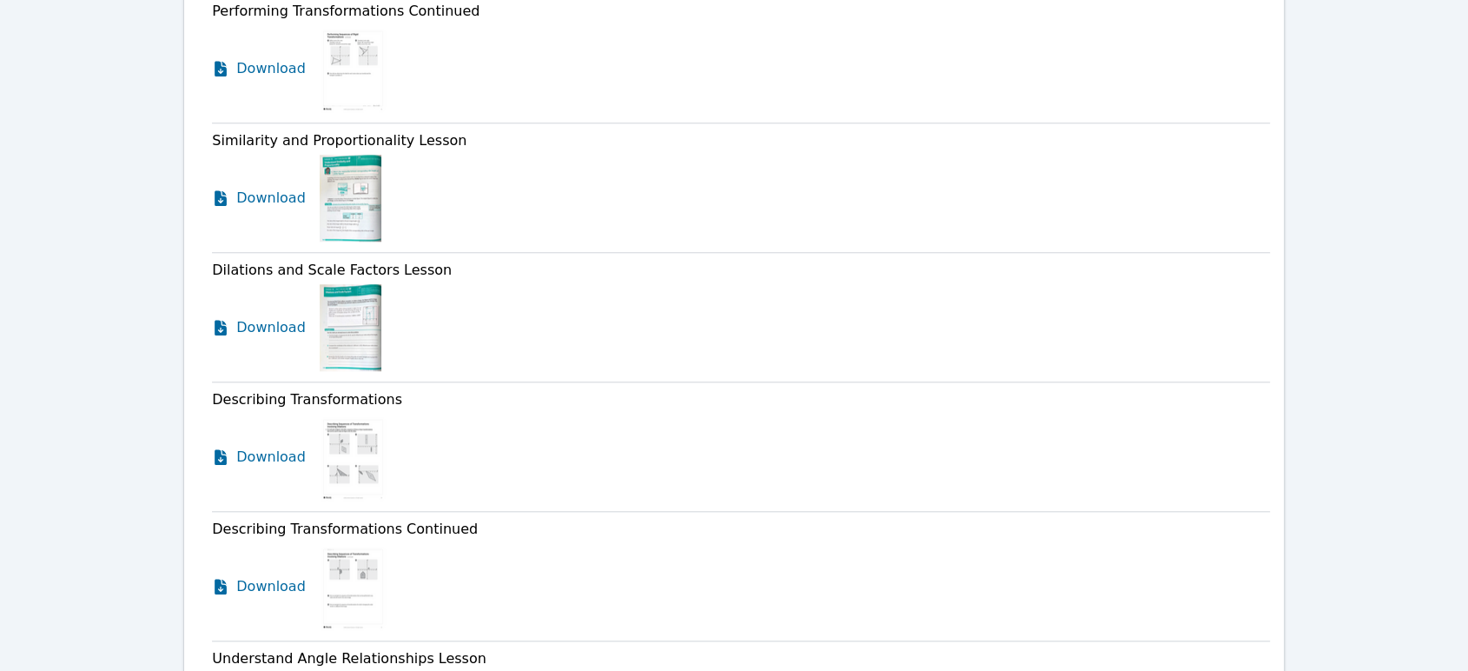
scroll to position [1594, 0]
click at [252, 318] on span "Download" at bounding box center [274, 328] width 77 height 21
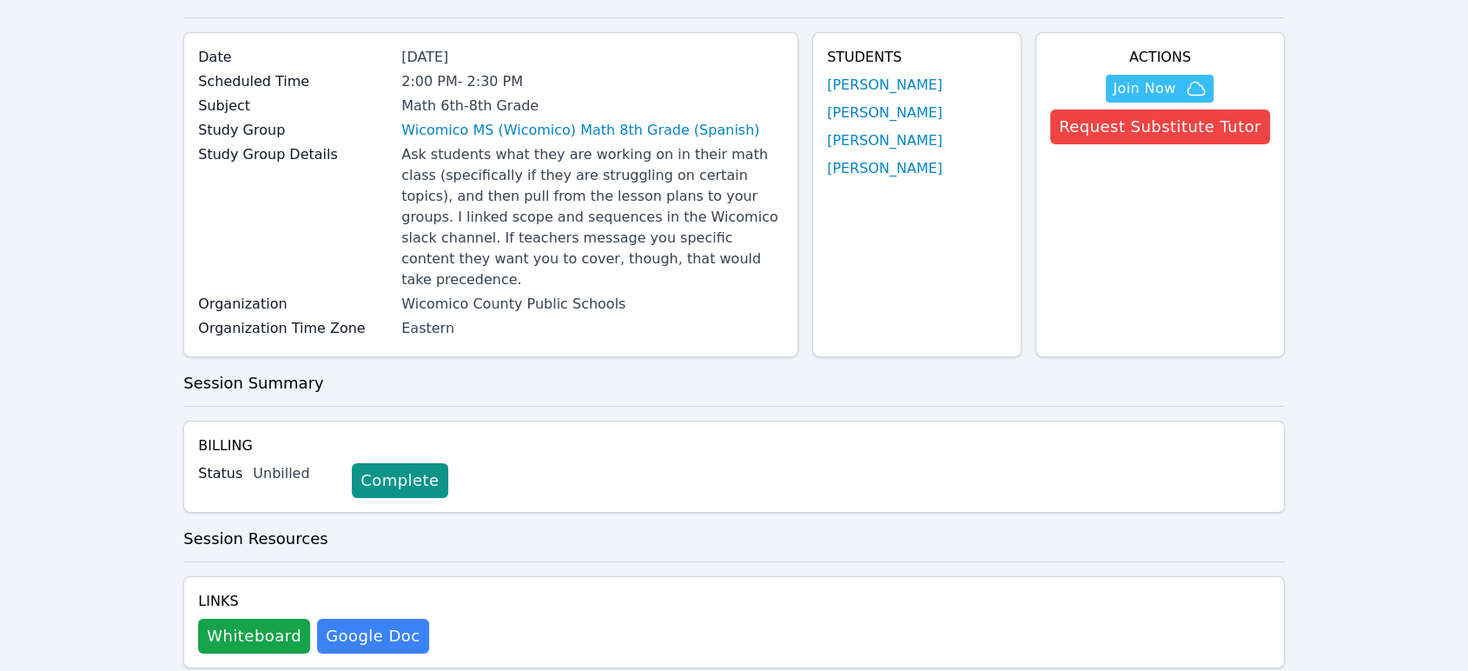
scroll to position [0, 0]
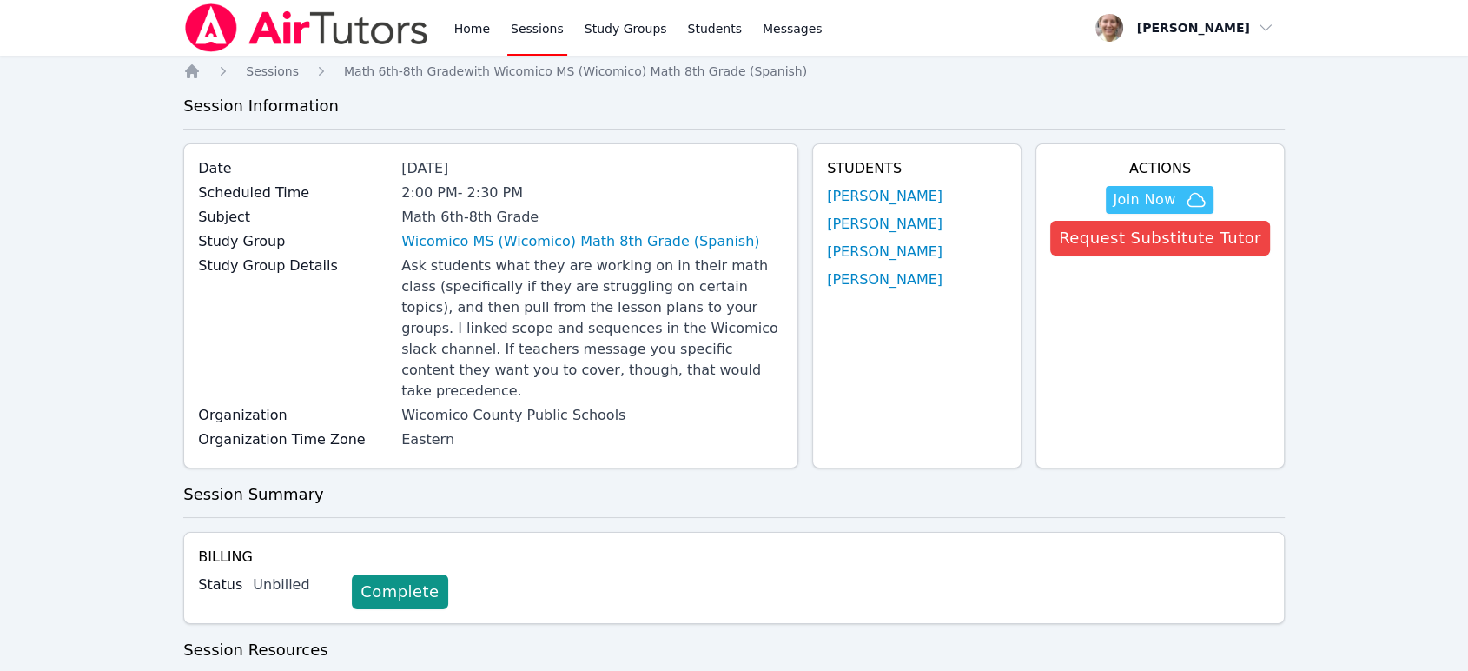
click at [604, 40] on link "Study Groups" at bounding box center [625, 28] width 89 height 56
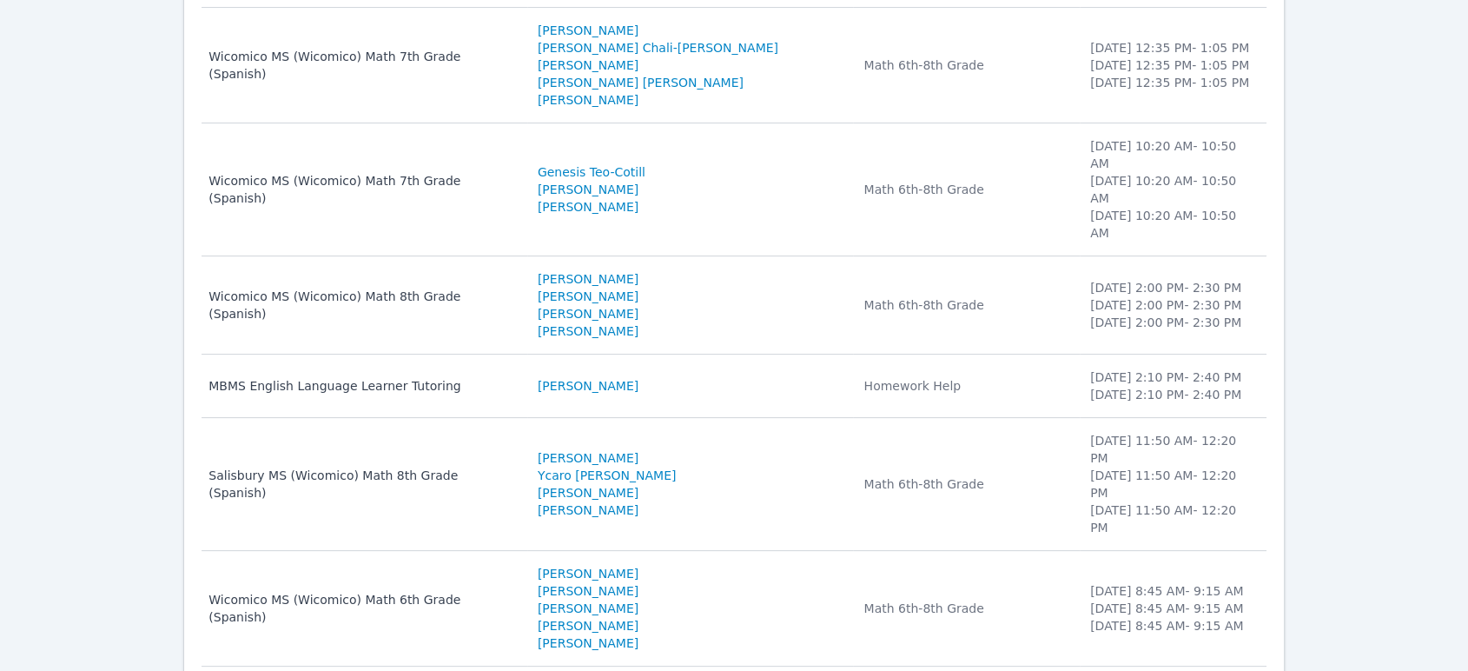
scroll to position [288, 0]
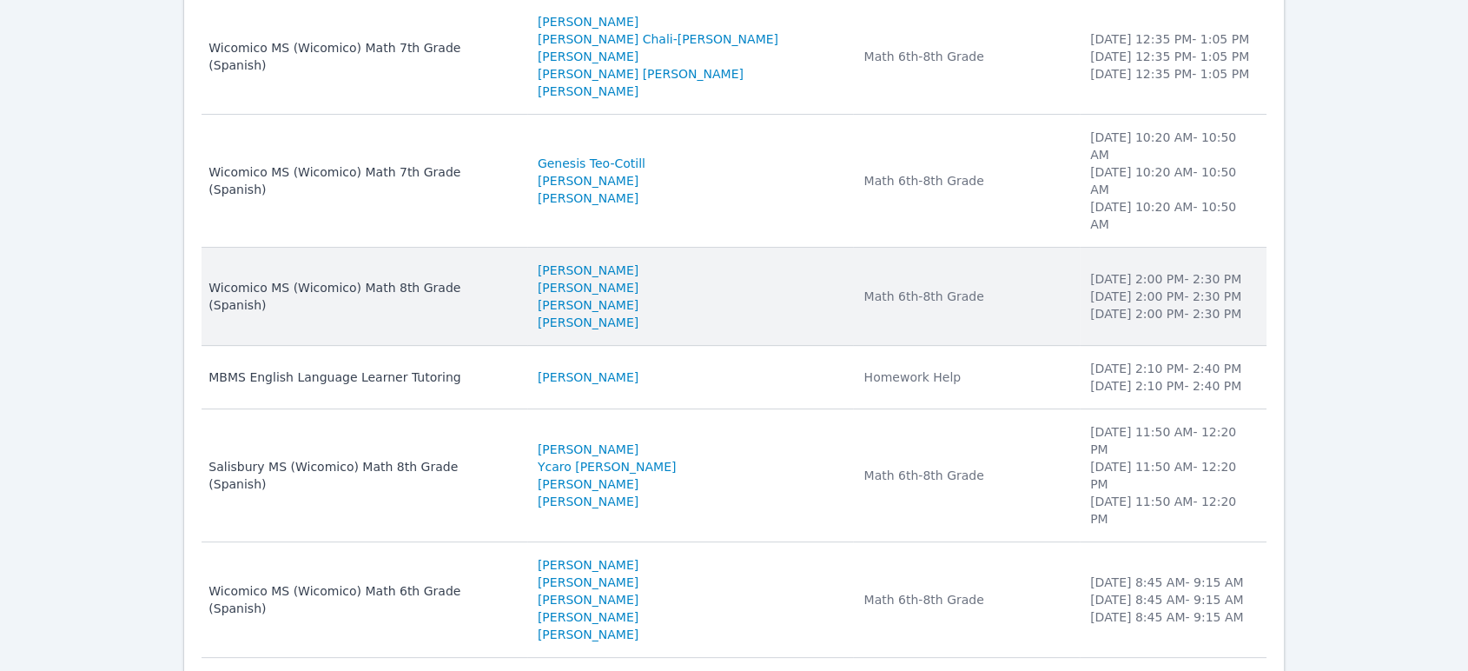
click at [349, 248] on td "Study Group Name Wicomico MS (Wicomico) Math 8th Grade (Spanish)" at bounding box center [365, 297] width 326 height 98
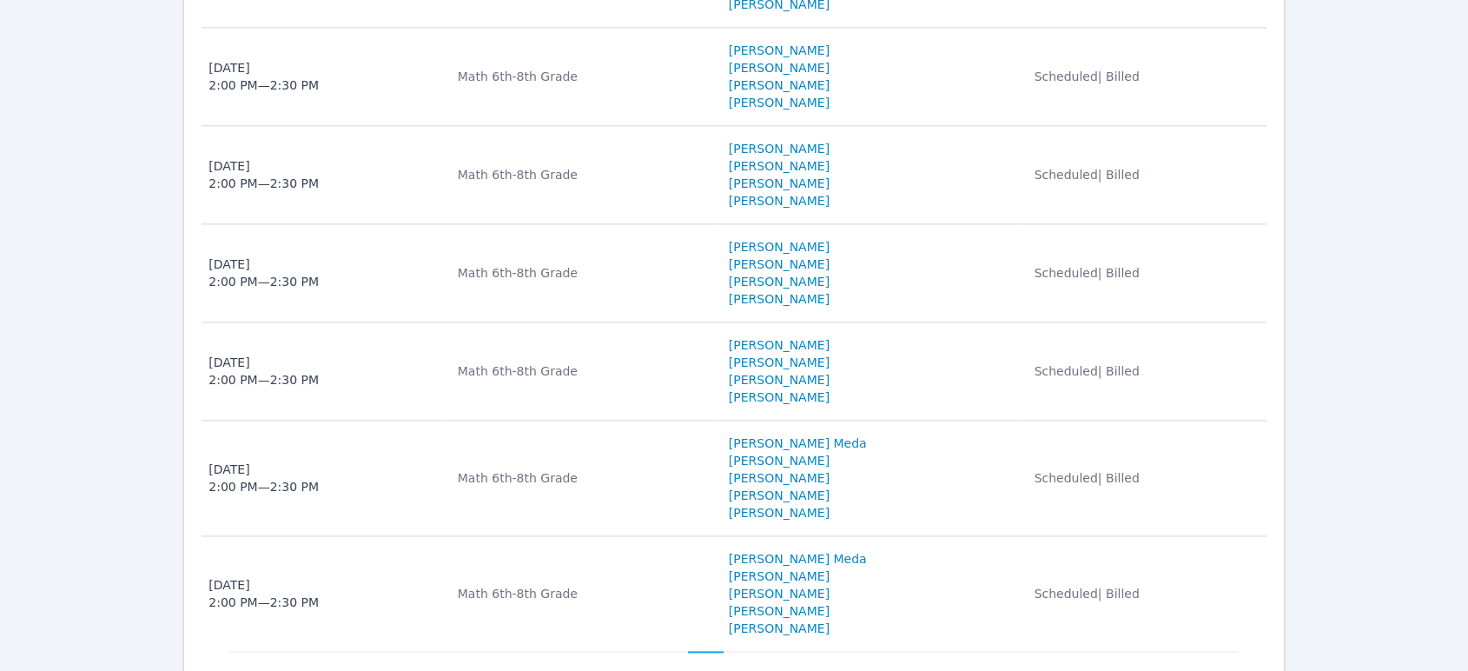
scroll to position [2328, 0]
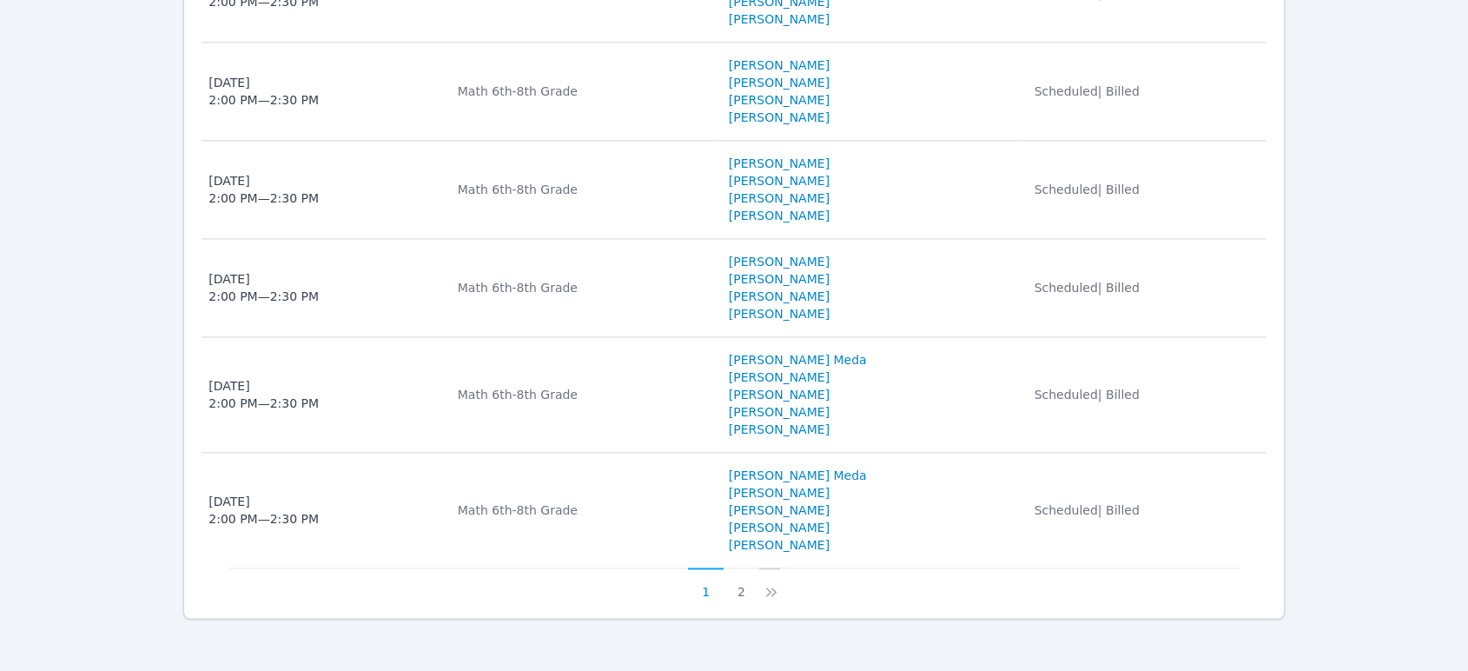
click at [768, 583] on icon at bounding box center [771, 591] width 17 height 17
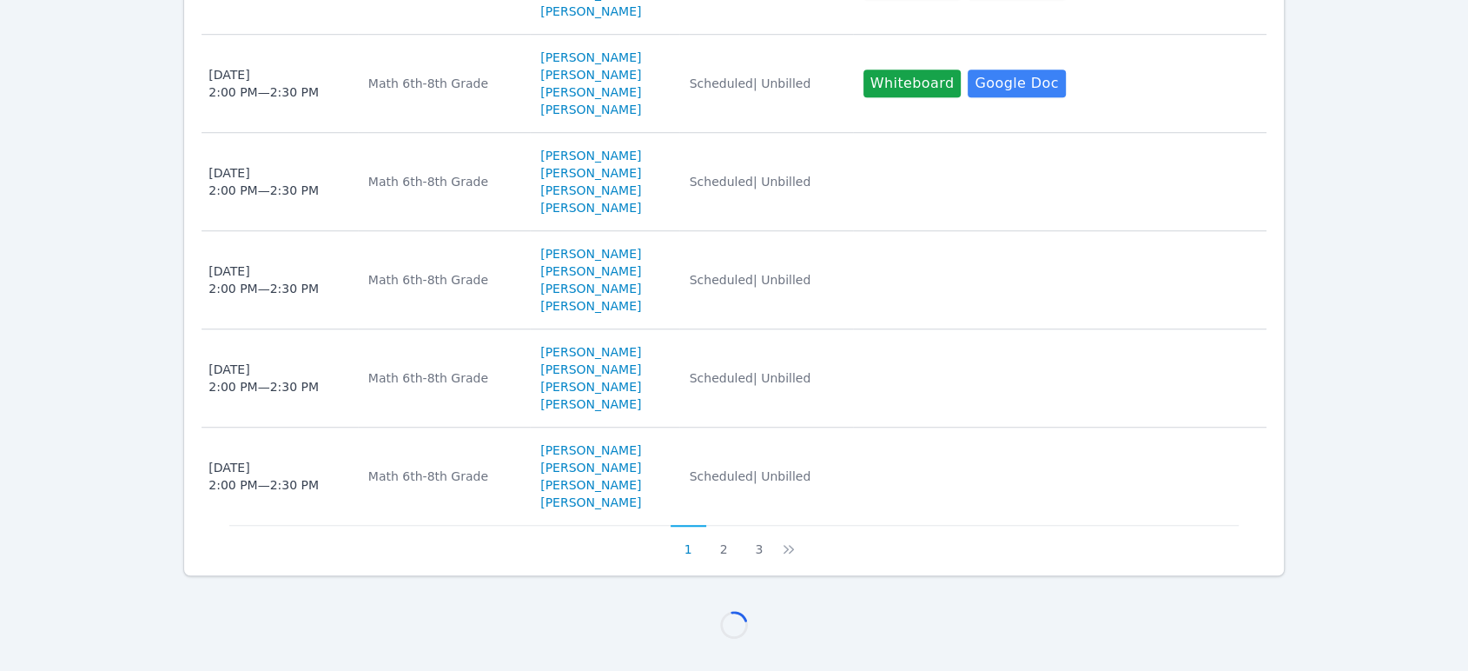
scroll to position [1543, 0]
